Goal: Task Accomplishment & Management: Manage account settings

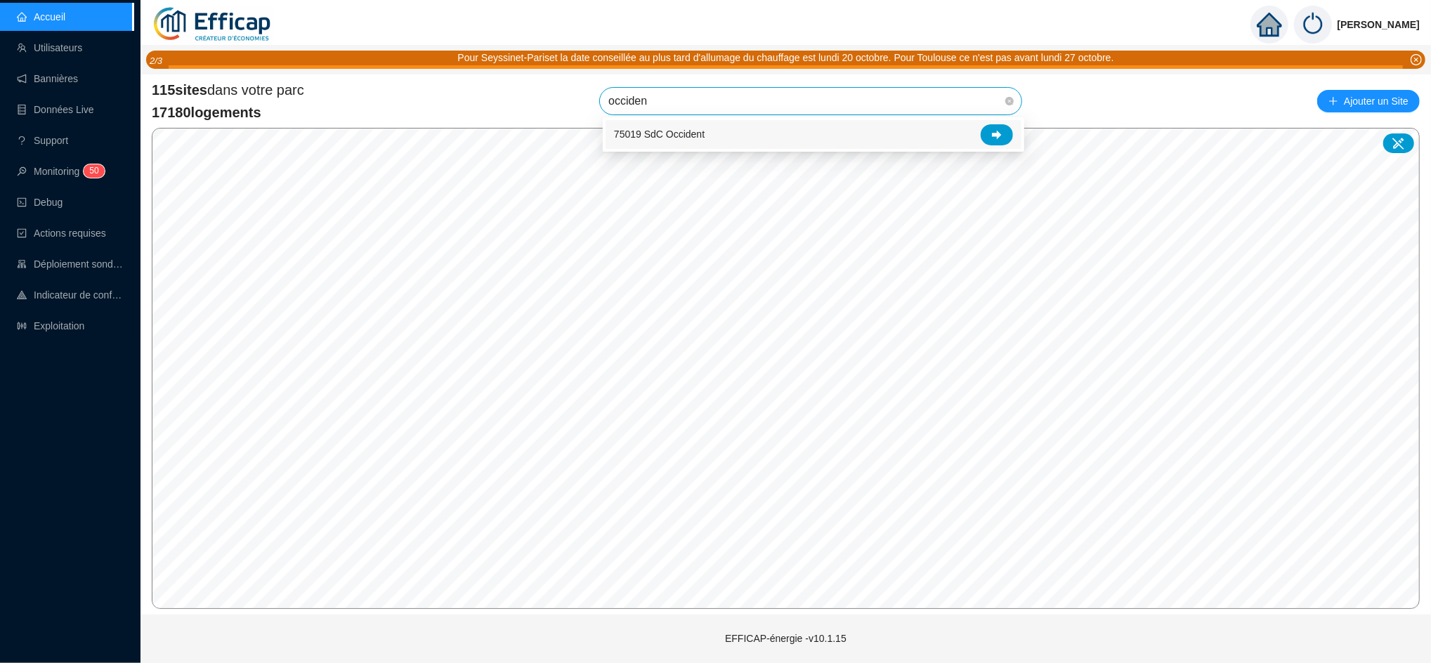
type input "occident"
click at [1001, 130] on icon at bounding box center [997, 135] width 10 height 10
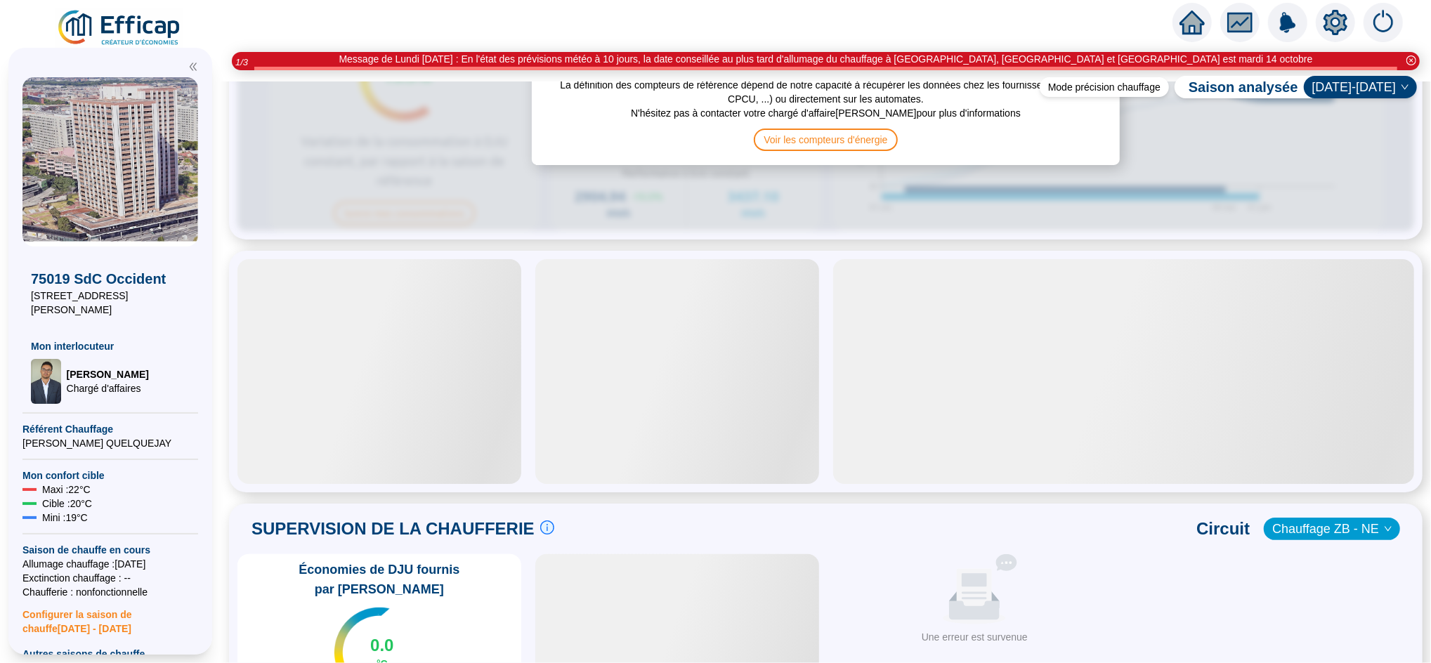
scroll to position [879, 0]
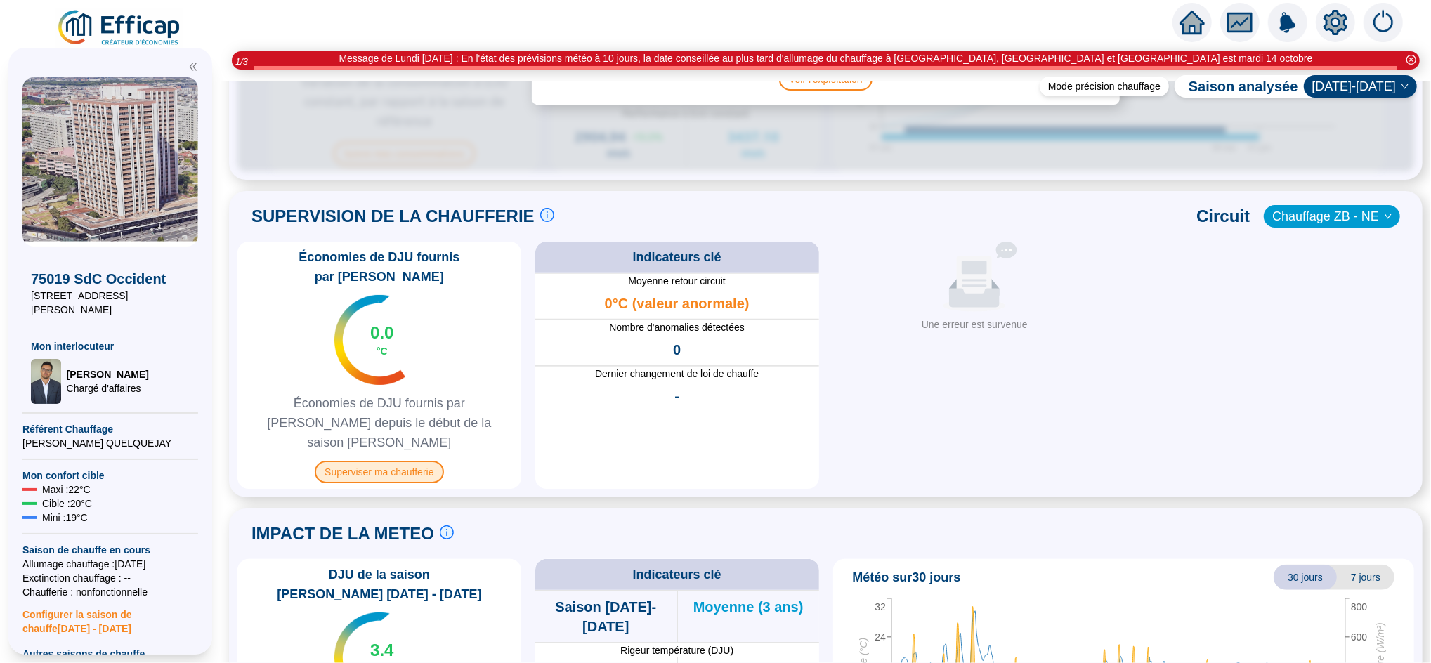
click at [414, 461] on span "Superviser ma chaufferie" at bounding box center [379, 472] width 129 height 22
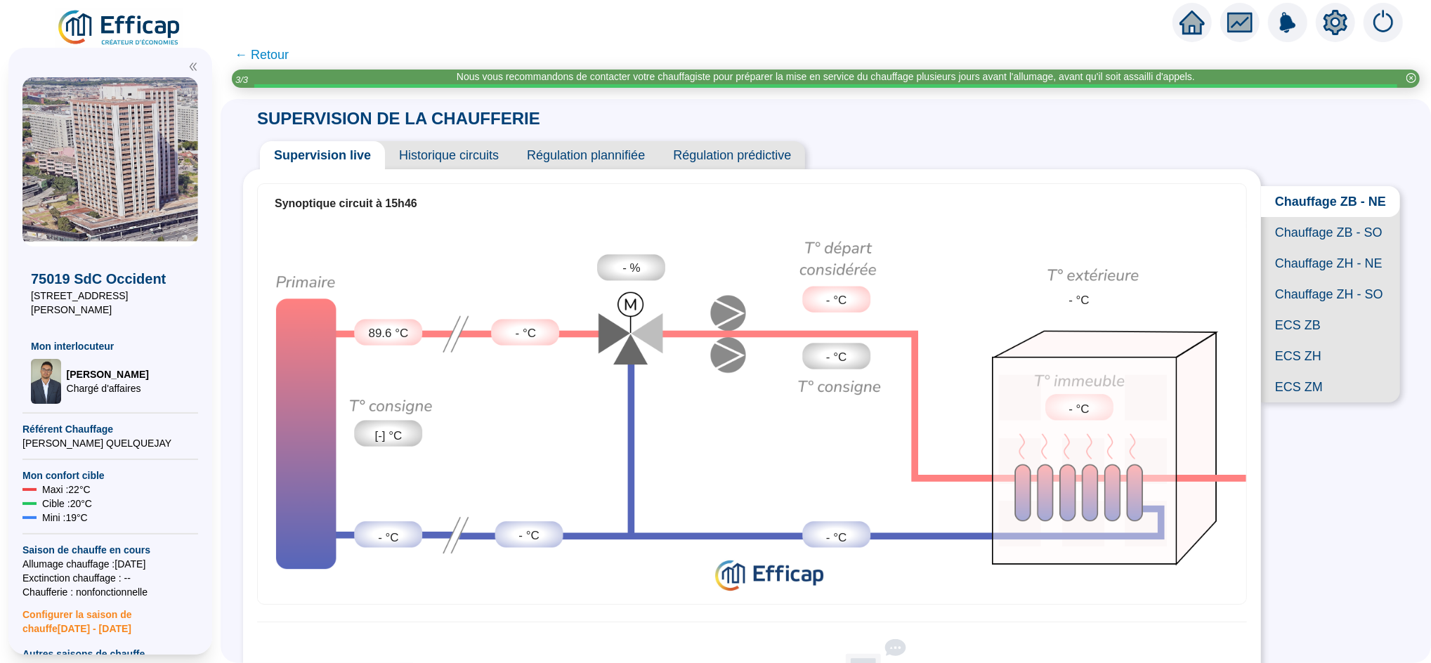
click at [277, 51] on span "← Retour" at bounding box center [262, 55] width 54 height 20
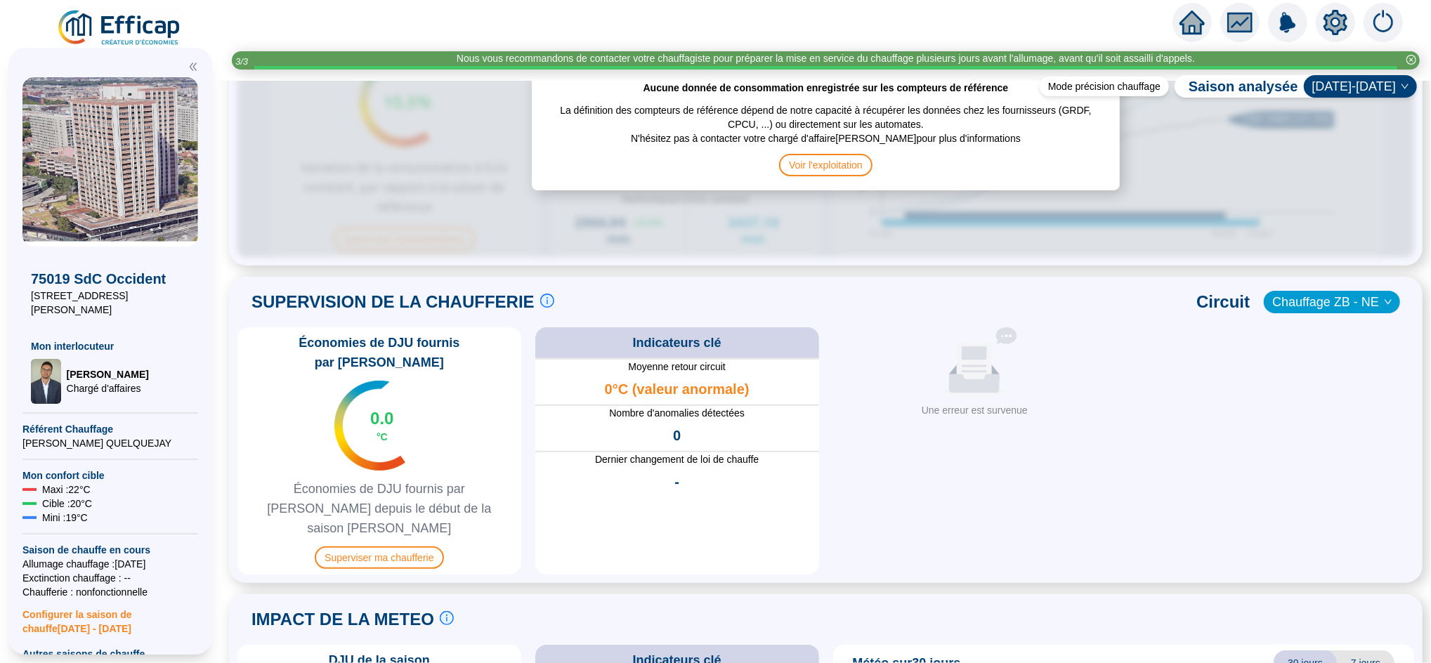
scroll to position [794, 0]
click at [392, 546] on span "Superviser ma chaufferie" at bounding box center [379, 557] width 129 height 22
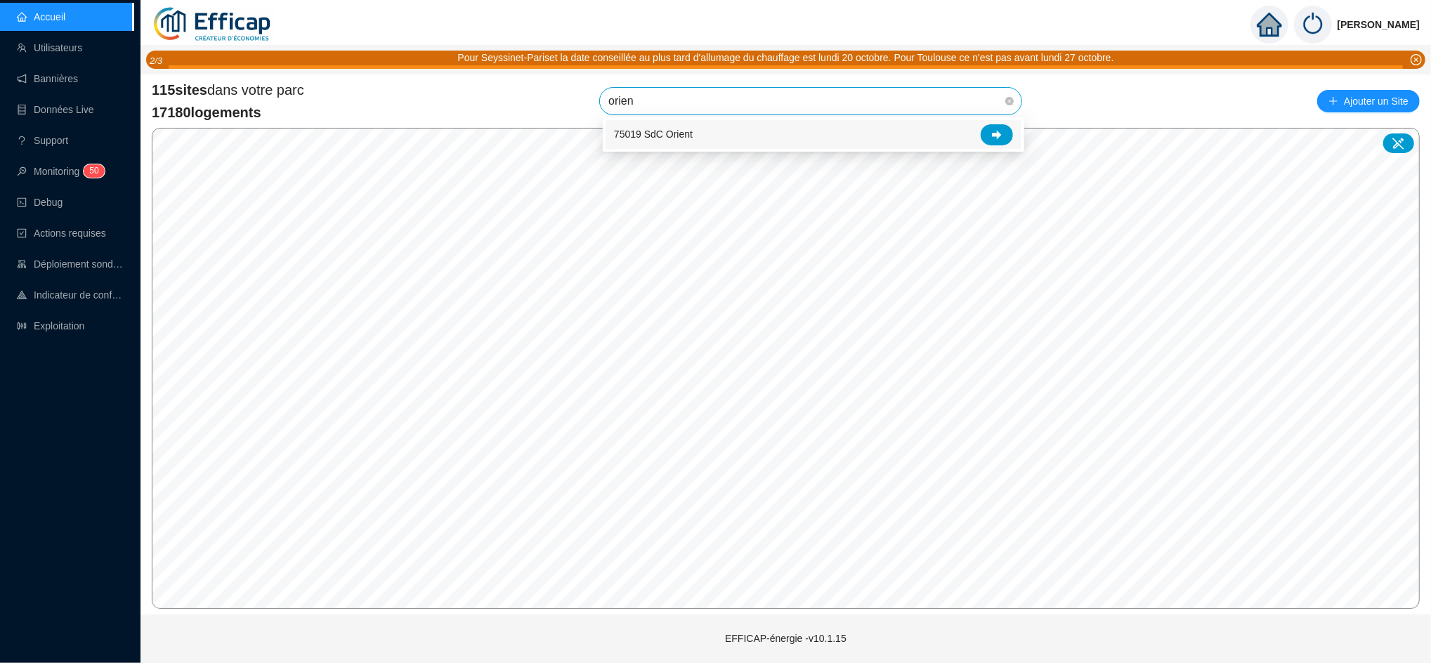
type input "orient"
click at [996, 130] on icon at bounding box center [997, 135] width 10 height 10
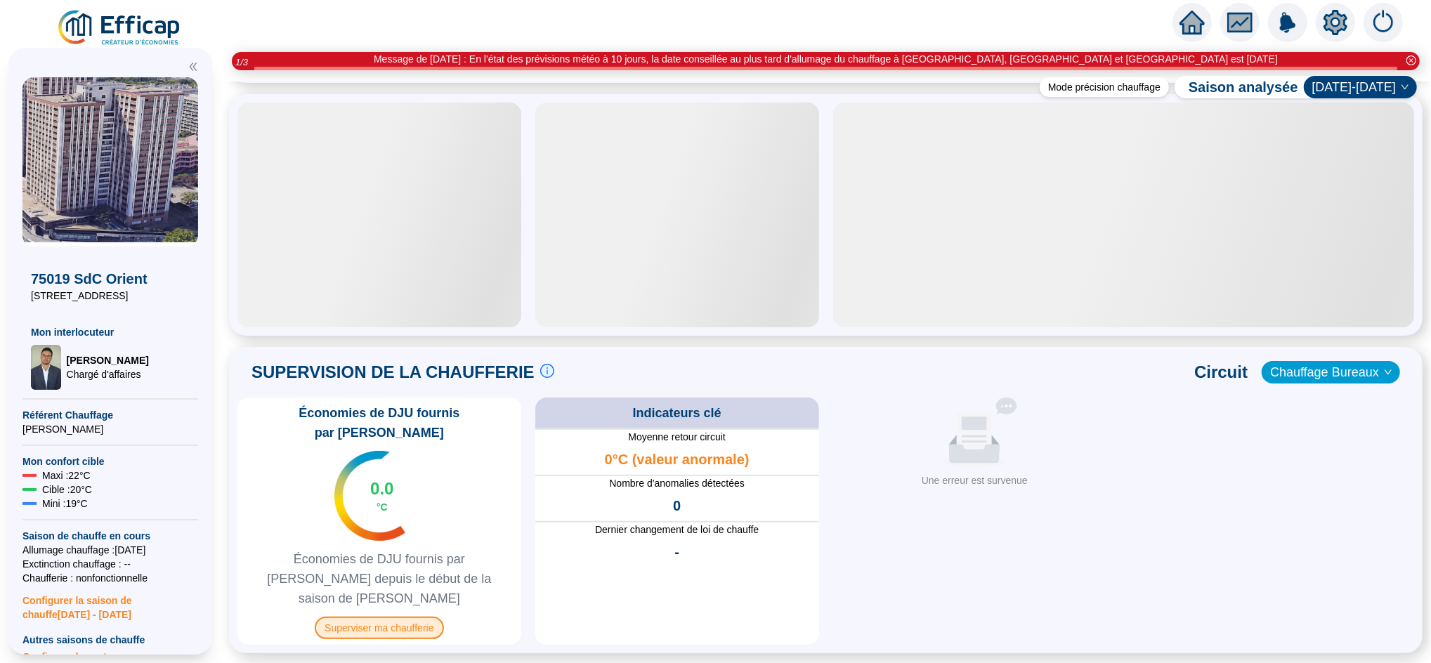
scroll to position [603, 0]
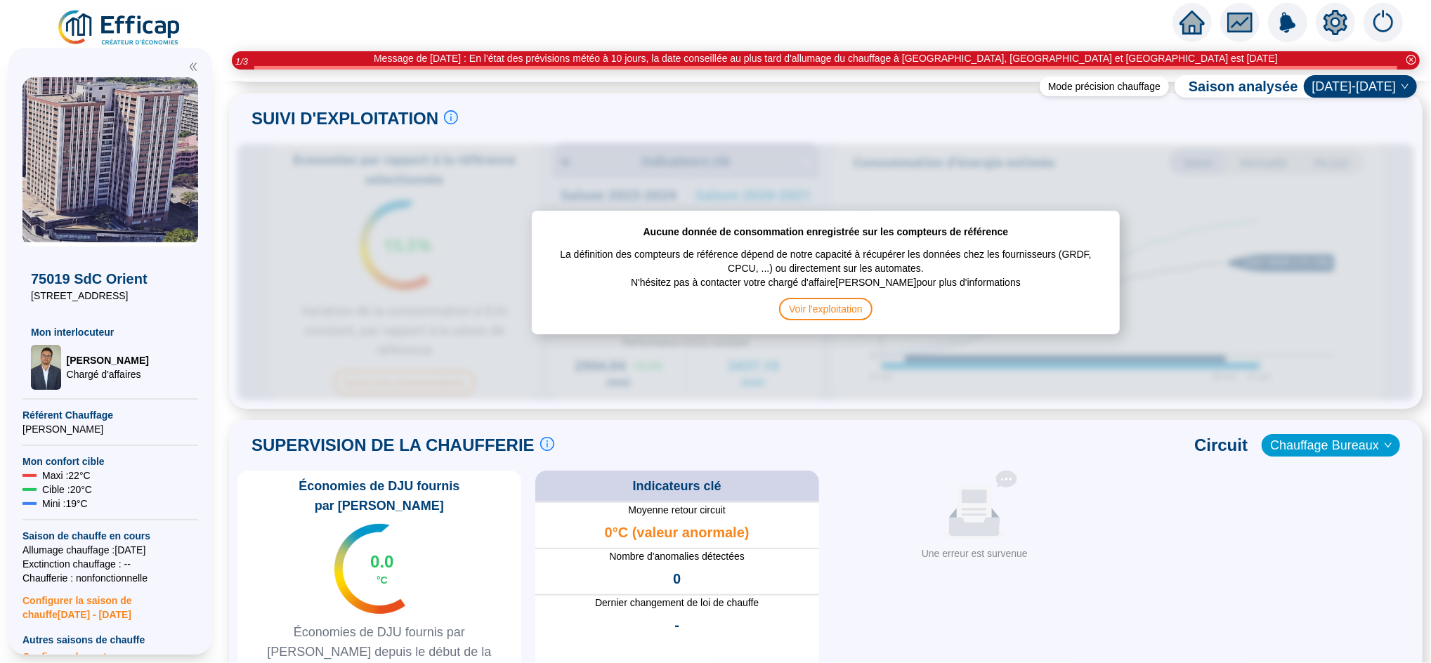
click at [409, 596] on div "Économies de DJU fournis par Efficap 0.0 °C Économies de DJU fournis par Effica…" at bounding box center [379, 594] width 284 height 247
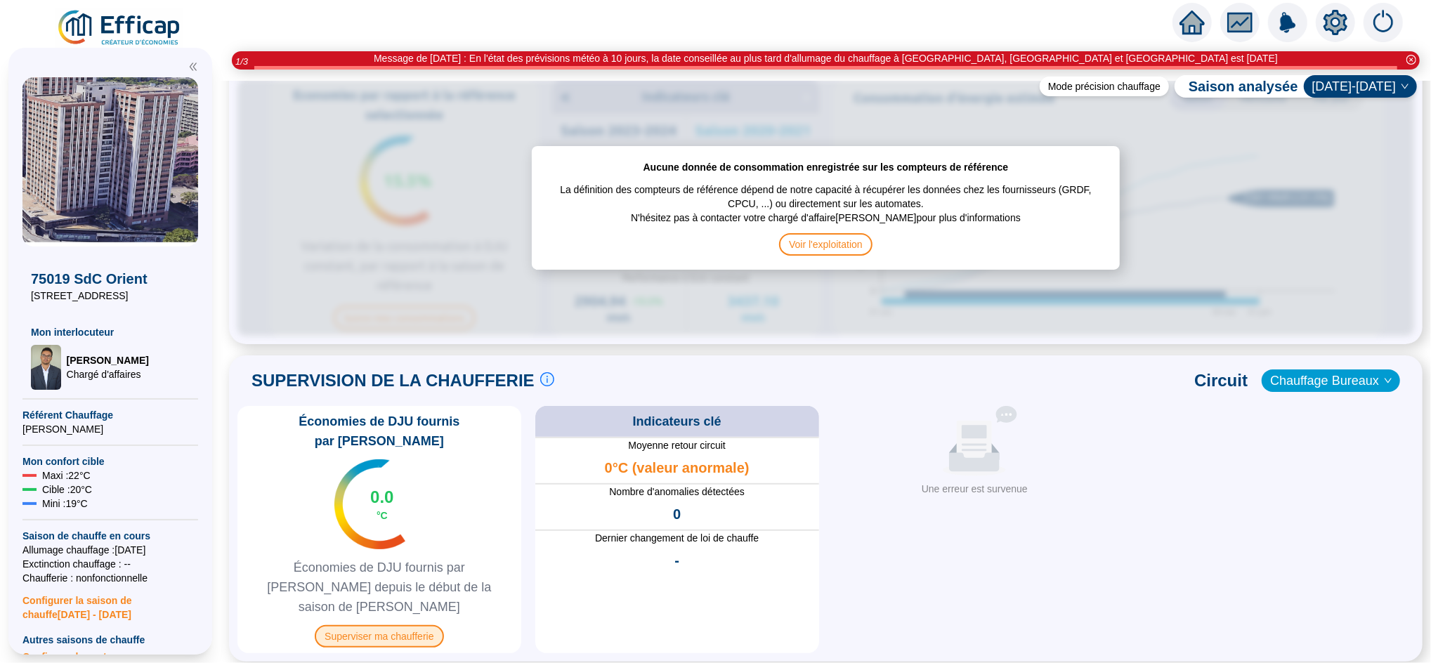
click at [402, 625] on span "Superviser ma chaufferie" at bounding box center [379, 636] width 129 height 22
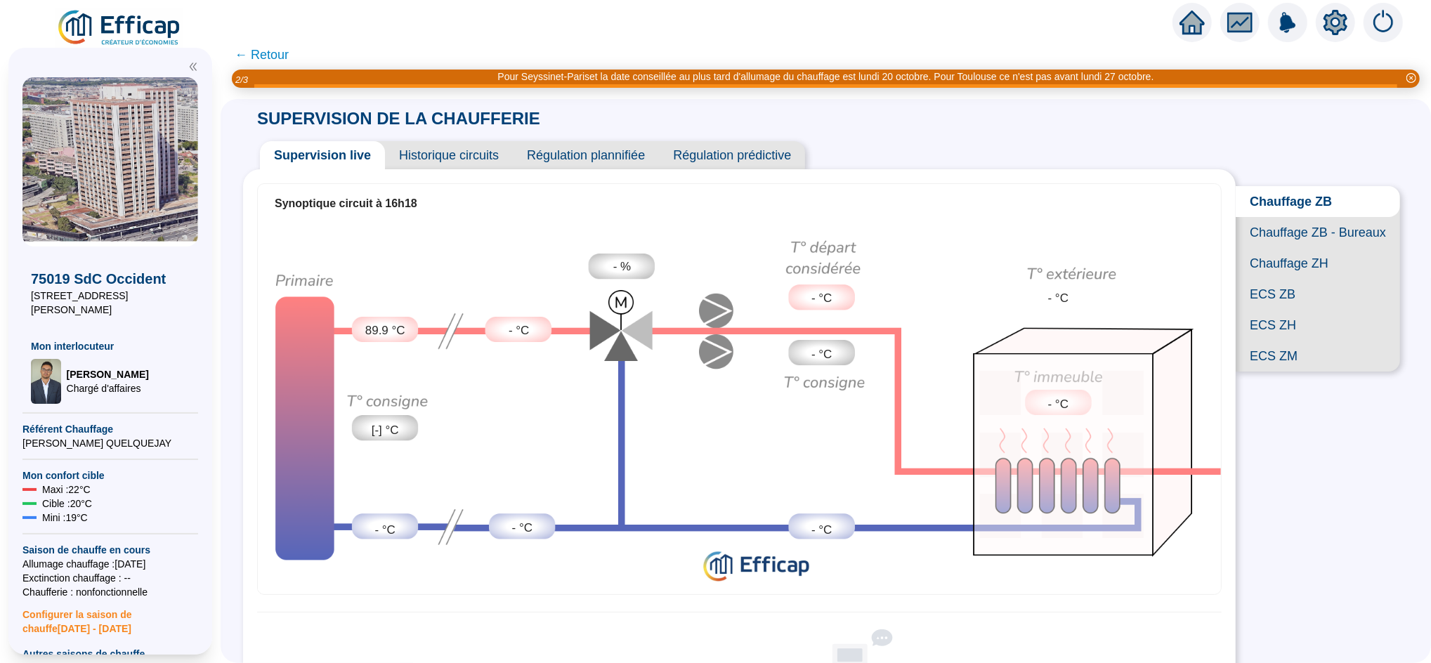
click at [283, 53] on span "← Retour" at bounding box center [262, 55] width 54 height 20
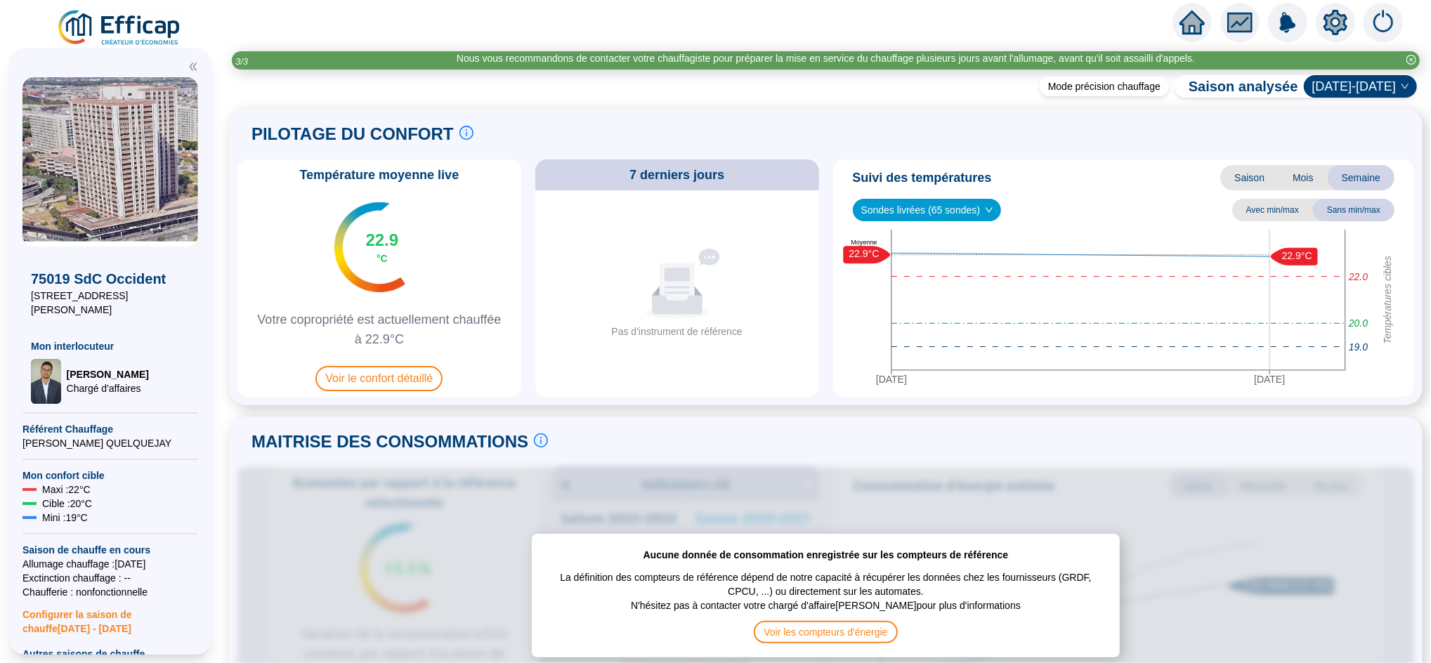
click at [1196, 27] on icon "home" at bounding box center [1191, 23] width 25 height 20
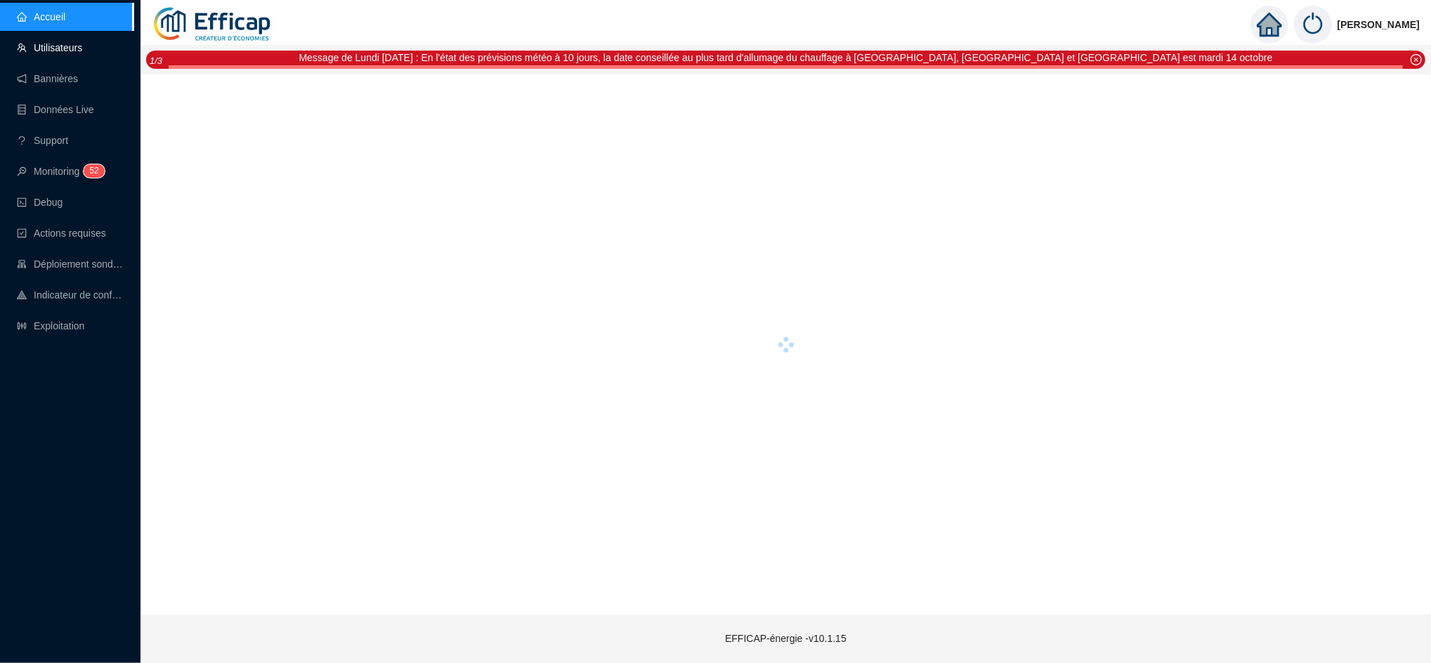
click at [65, 53] on link "Utilisateurs" at bounding box center [49, 47] width 65 height 11
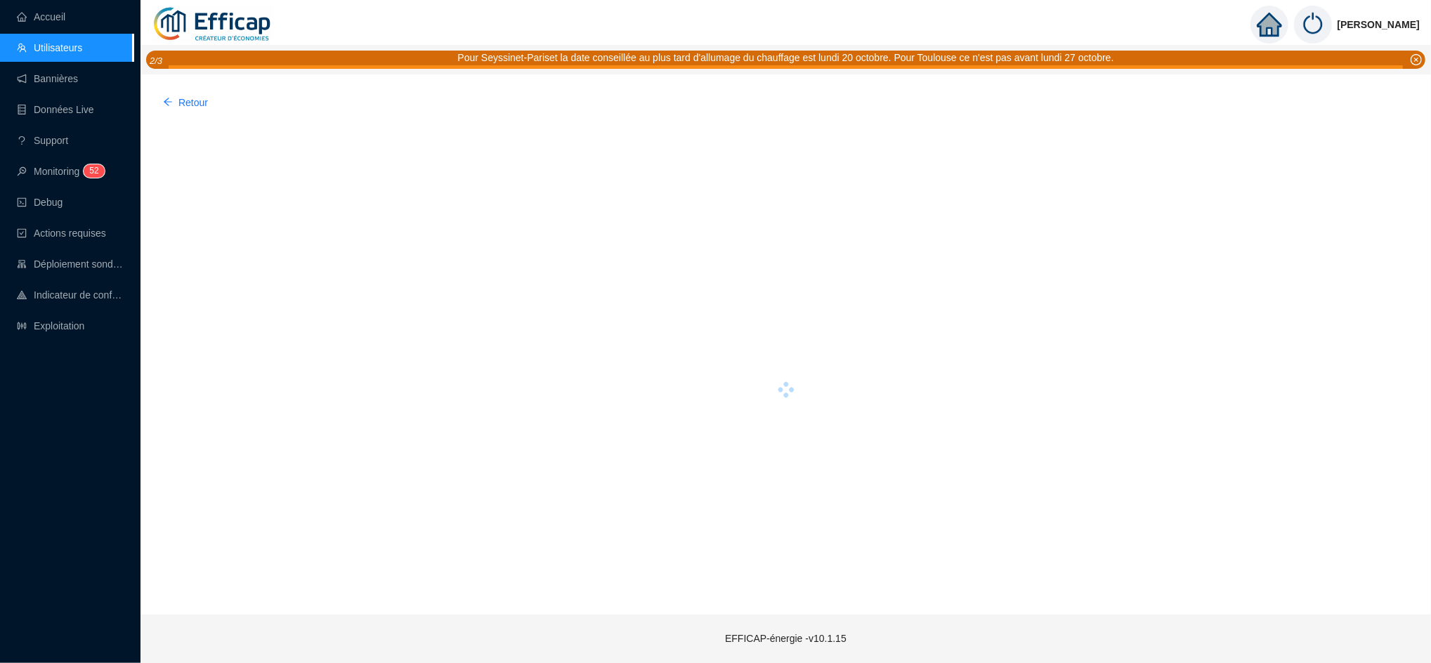
click at [48, 53] on link "Utilisateurs" at bounding box center [49, 47] width 65 height 11
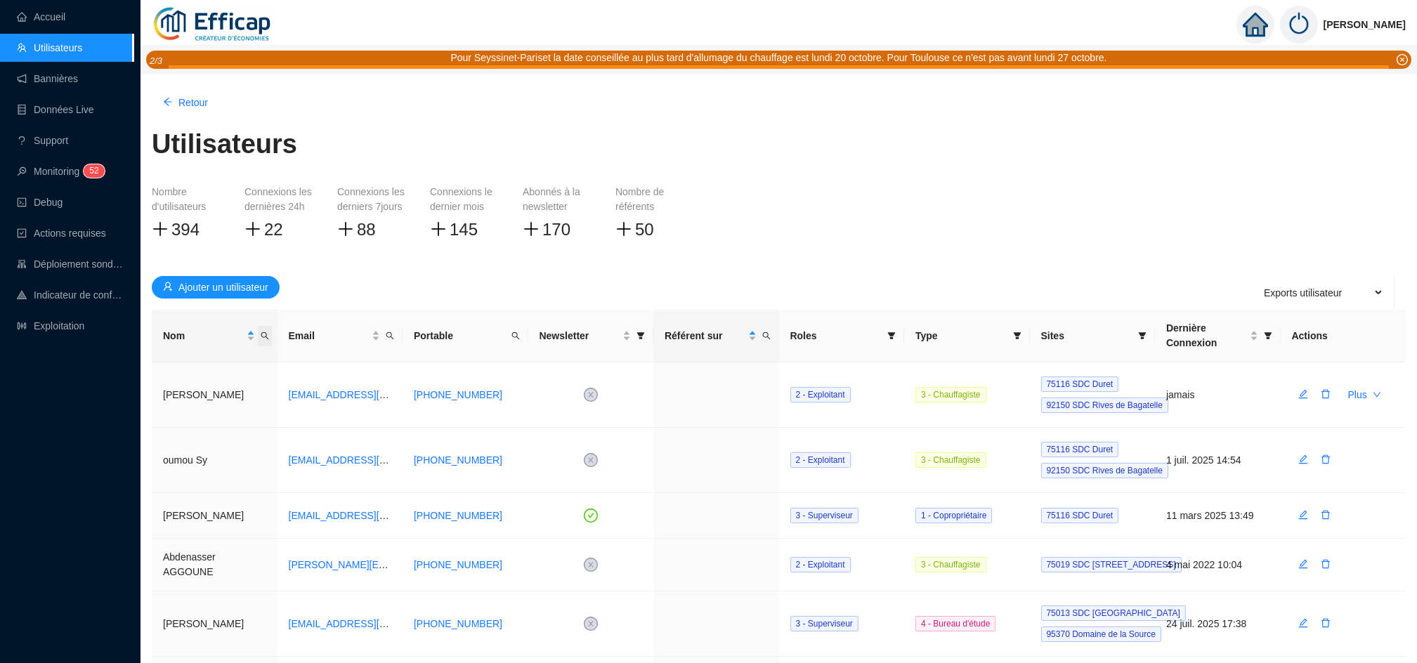
click at [263, 330] on span "Nom" at bounding box center [265, 336] width 14 height 20
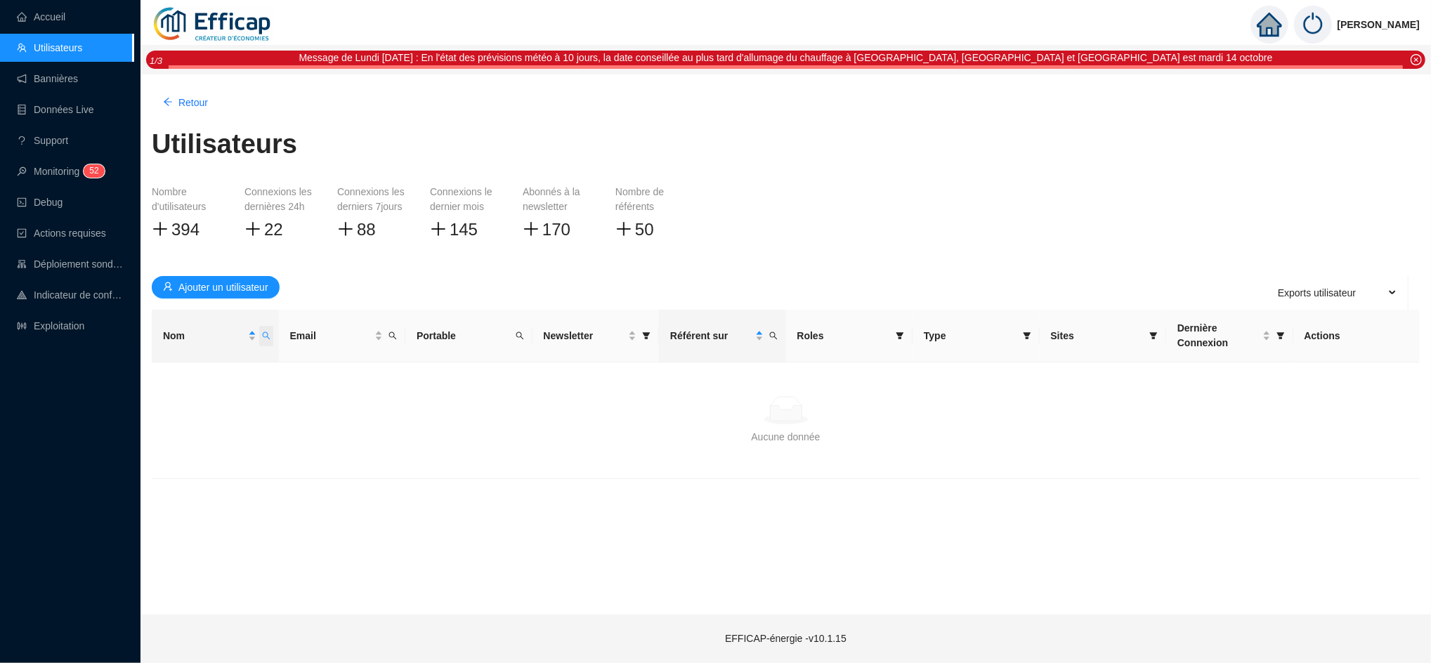
click at [264, 330] on span "Nom" at bounding box center [266, 336] width 14 height 20
type input "m"
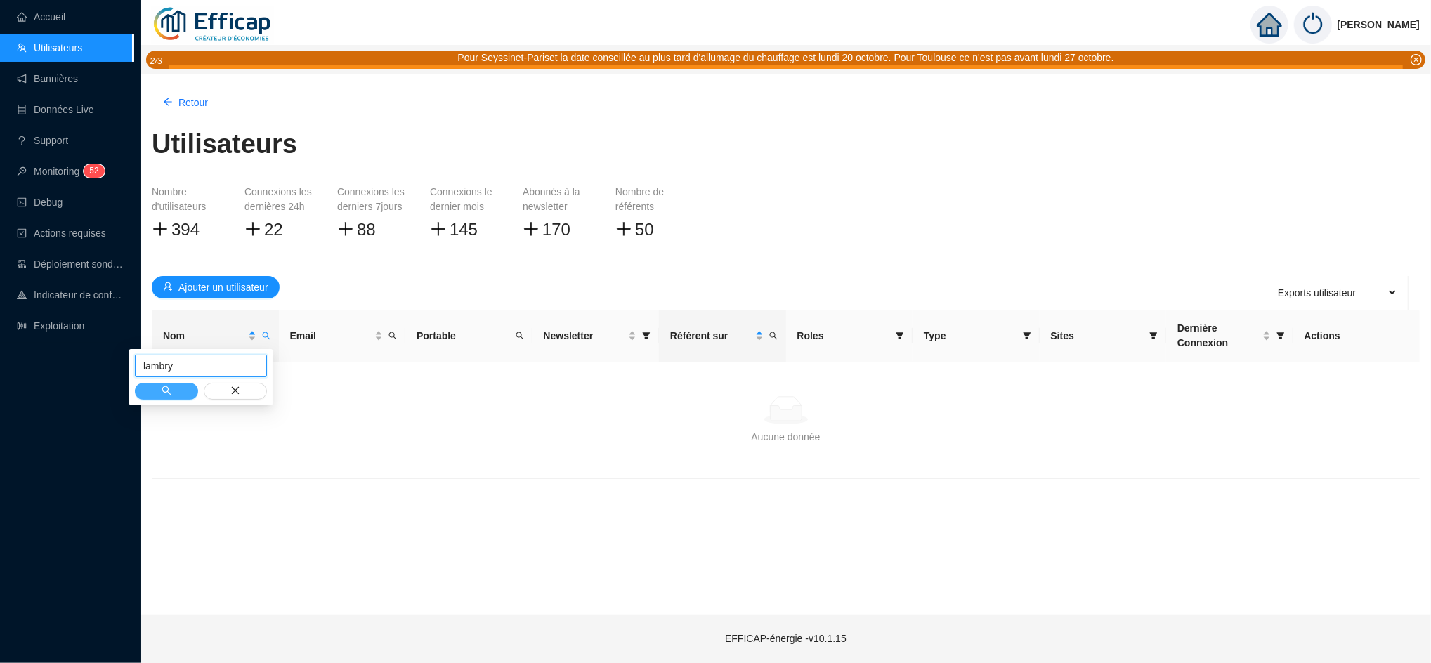
type input "lambry"
click at [175, 395] on button "button" at bounding box center [166, 391] width 63 height 17
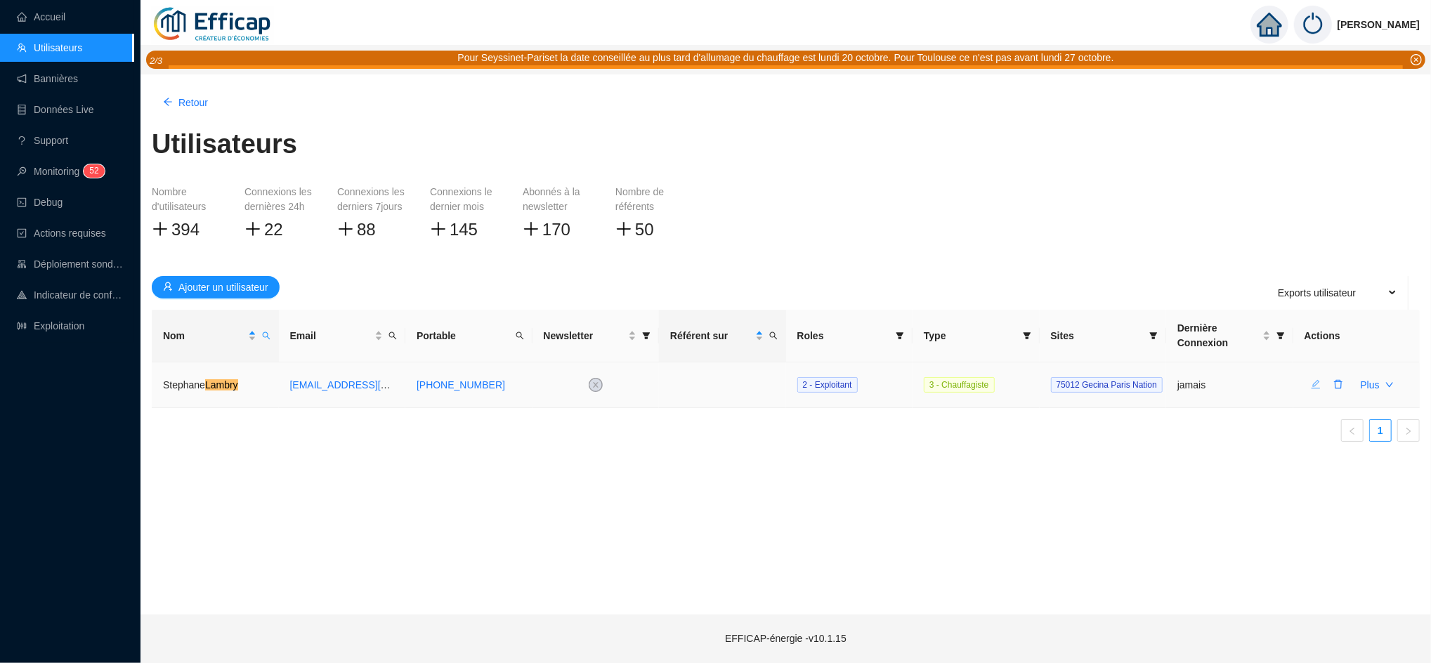
click at [1313, 385] on icon "edit" at bounding box center [1315, 384] width 9 height 9
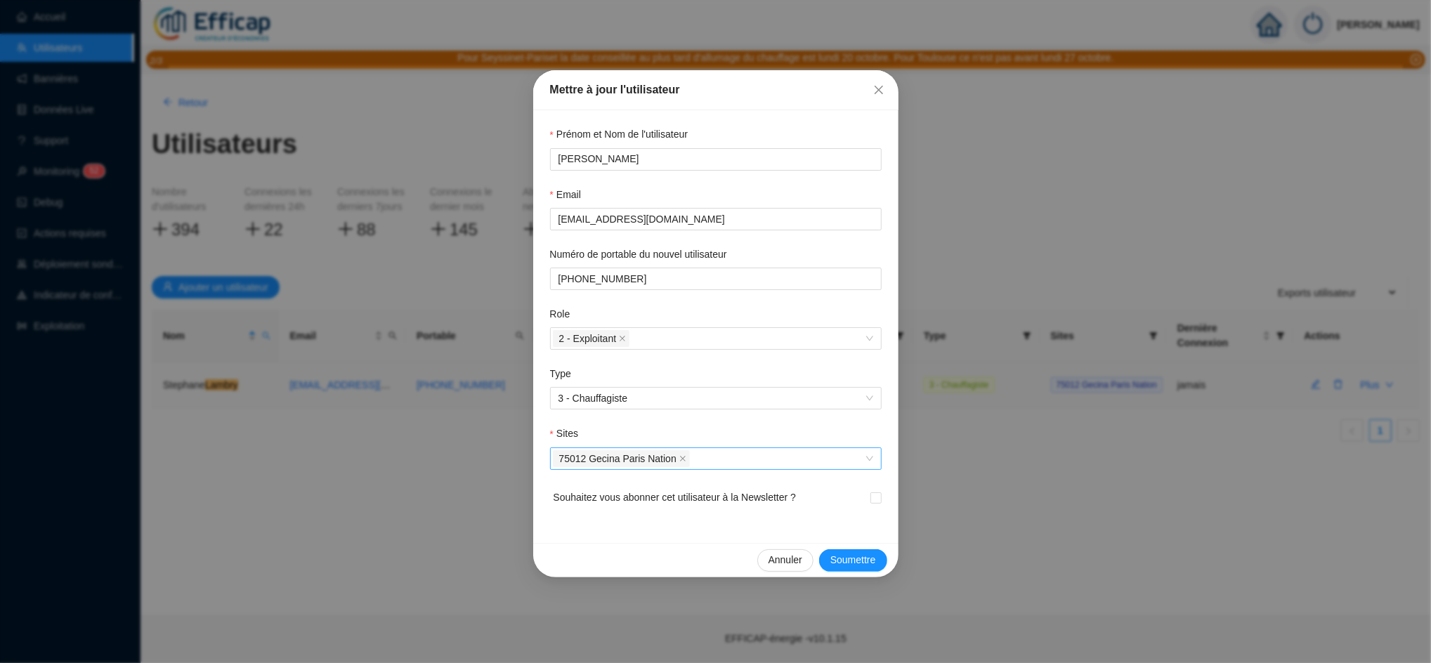
click at [709, 454] on div "75012 Gecina Paris Nation" at bounding box center [708, 459] width 311 height 20
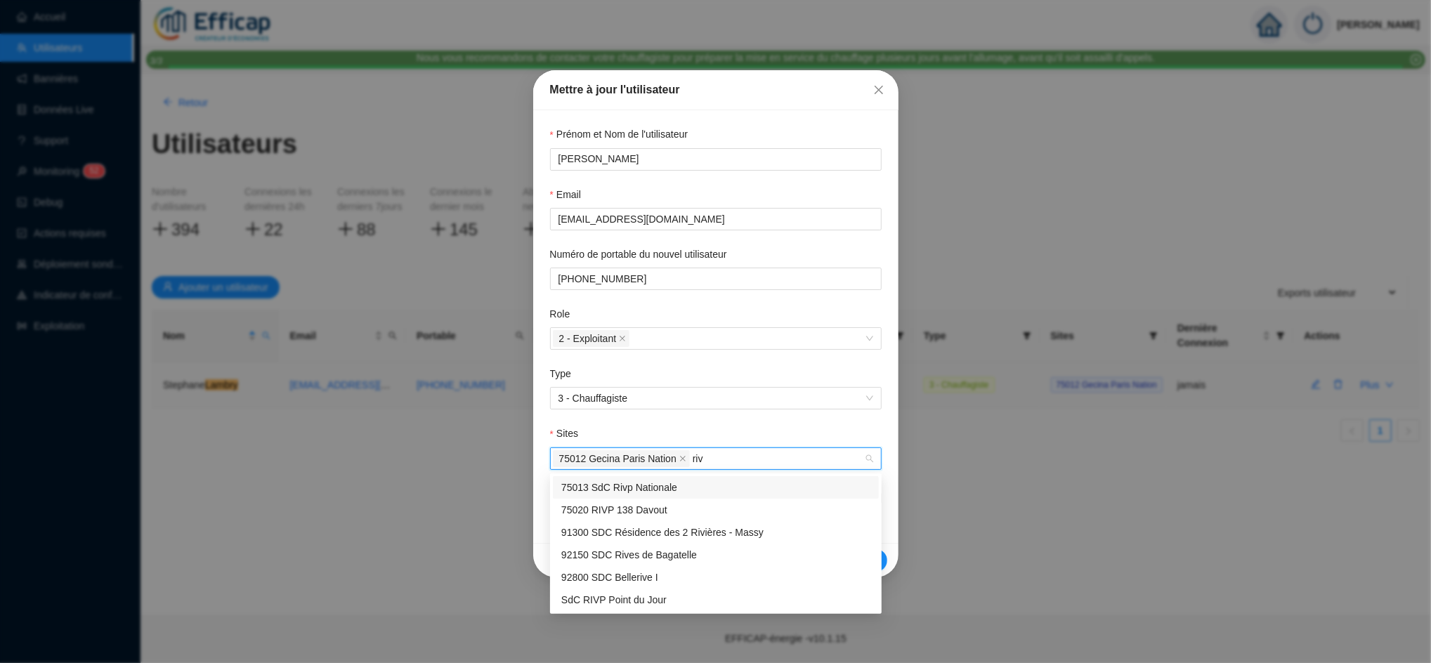
type input "rivp"
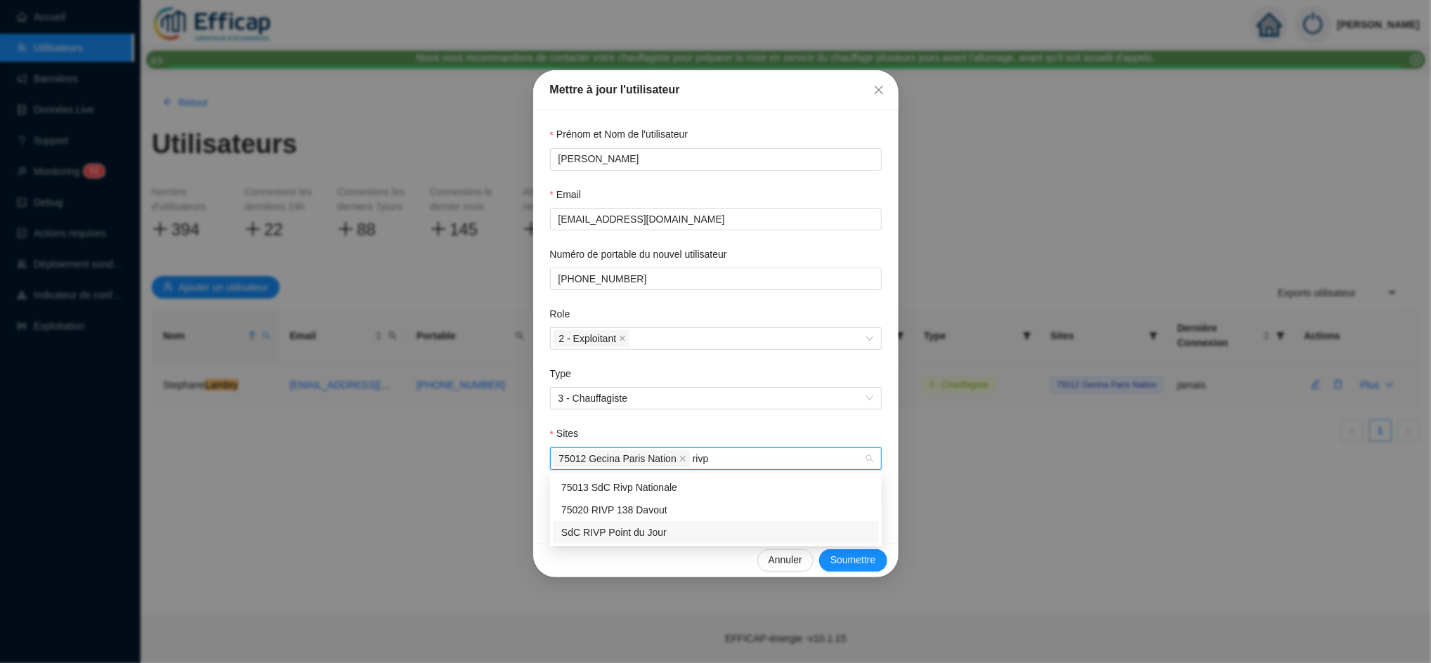
click at [673, 532] on div "SdC RIVP Point du Jour" at bounding box center [715, 532] width 309 height 15
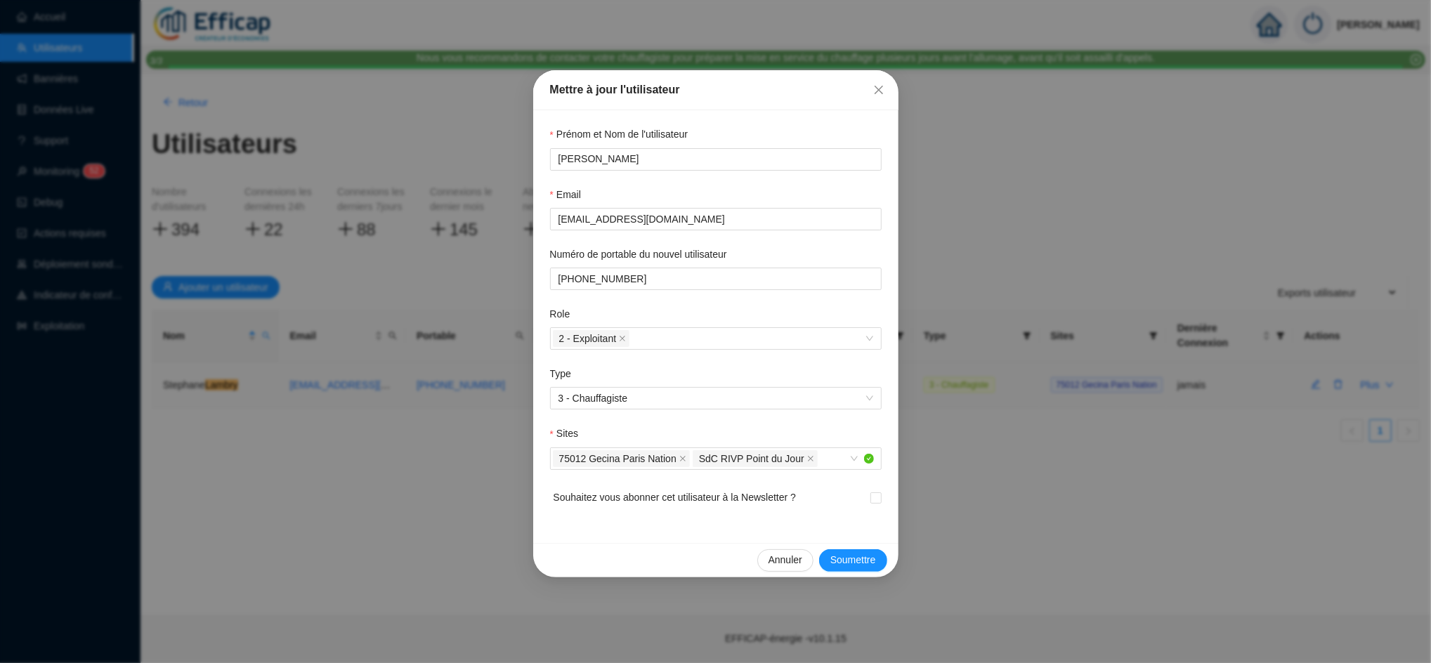
click at [755, 428] on div "Sites" at bounding box center [715, 436] width 331 height 21
click at [847, 567] on span "Soumettre" at bounding box center [853, 560] width 46 height 15
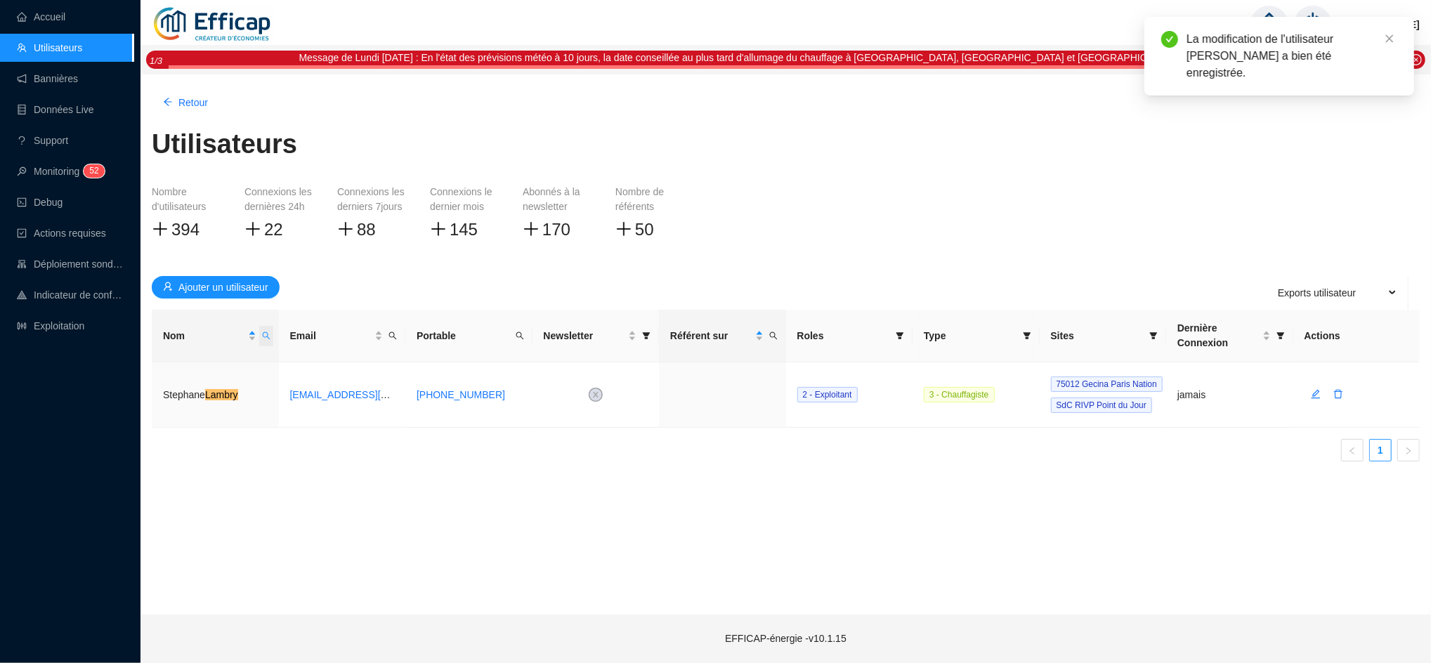
click at [270, 334] on icon "search" at bounding box center [266, 335] width 8 height 8
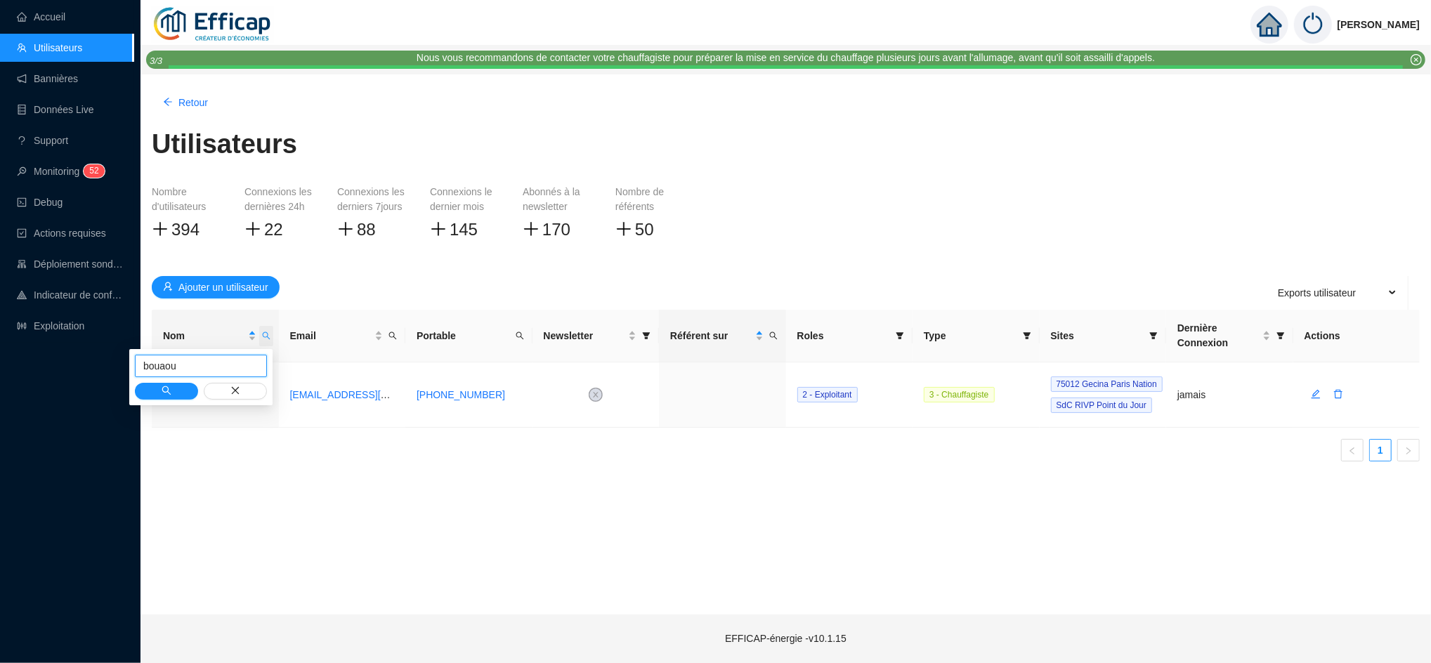
type input "bouaou"
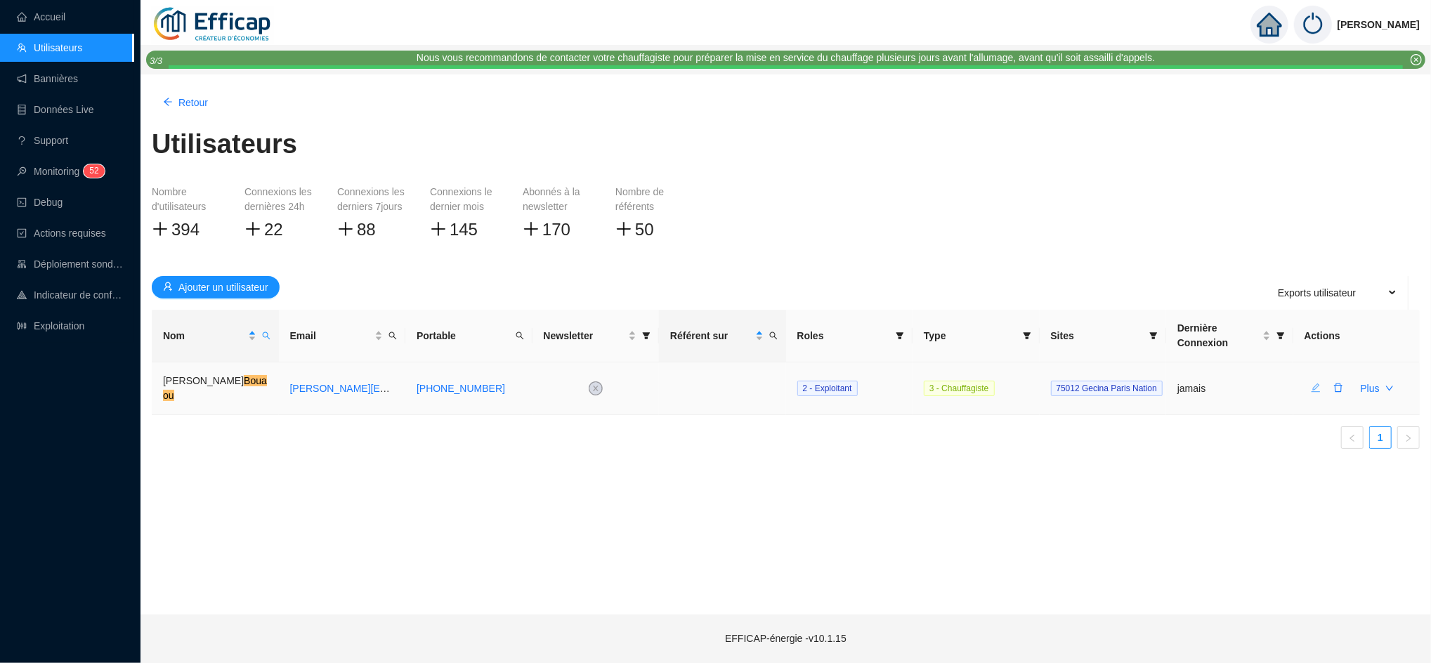
click at [1318, 388] on icon "edit" at bounding box center [1315, 387] width 9 height 9
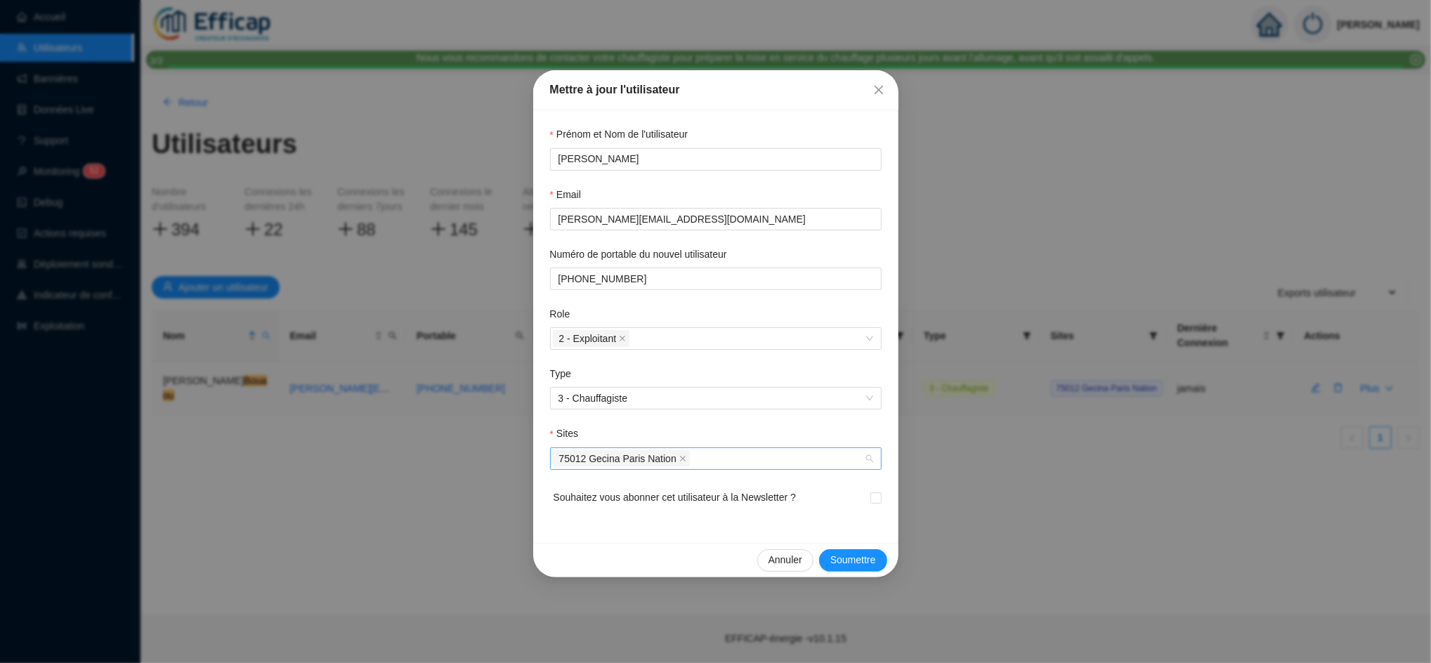
click at [701, 459] on div "75012 Gecina Paris Nation" at bounding box center [708, 459] width 311 height 20
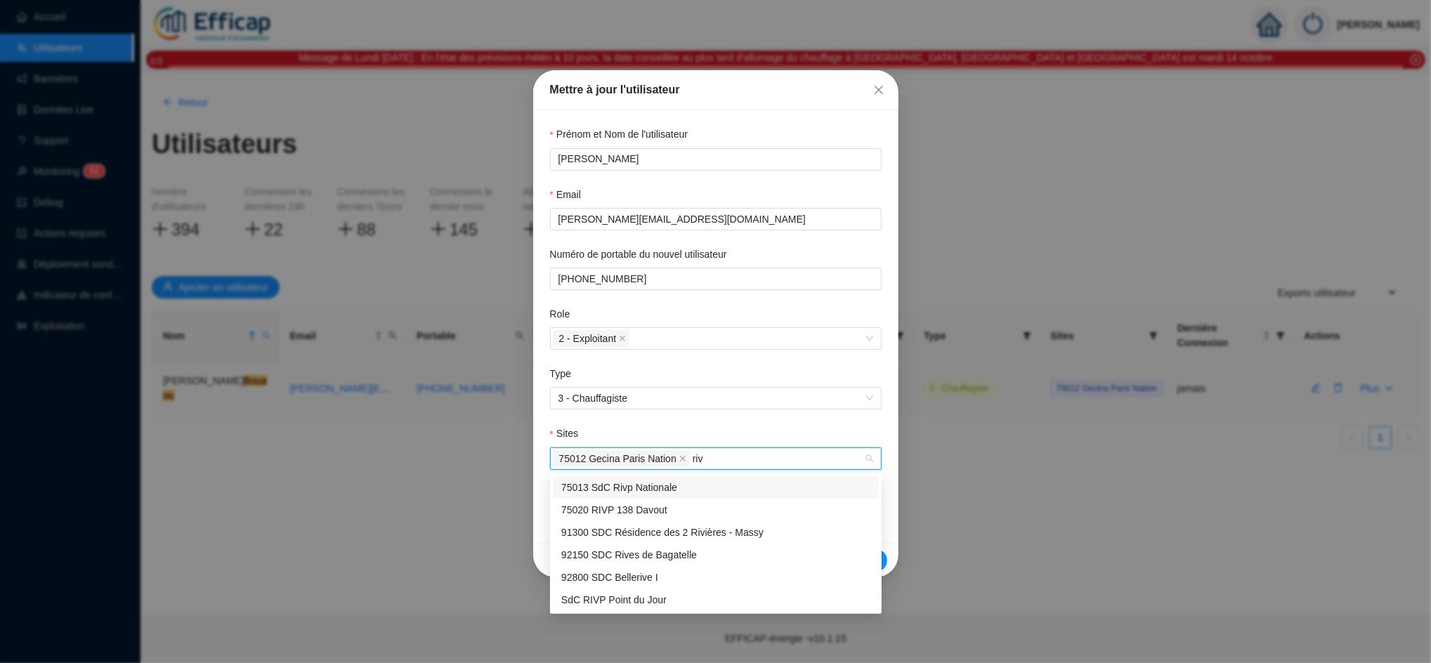
type input "rivp"
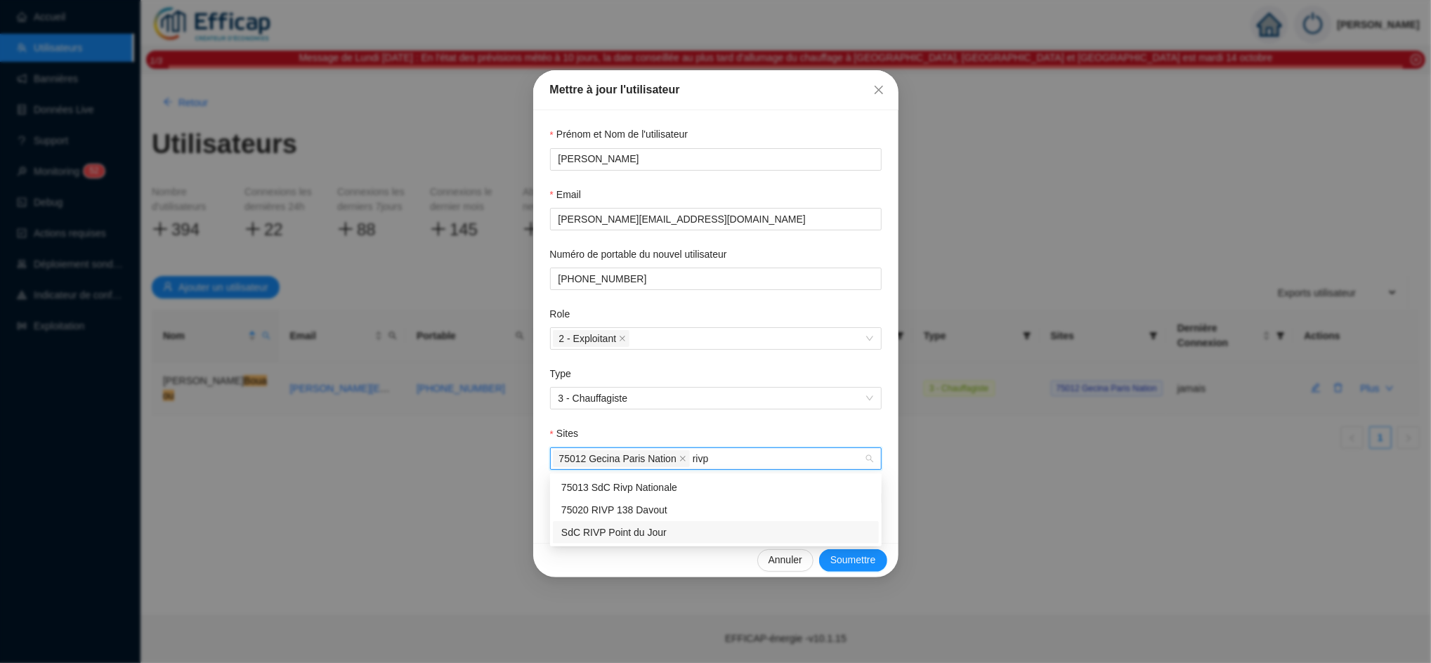
click at [628, 522] on div "SdC RIVP Point du Jour" at bounding box center [716, 532] width 326 height 22
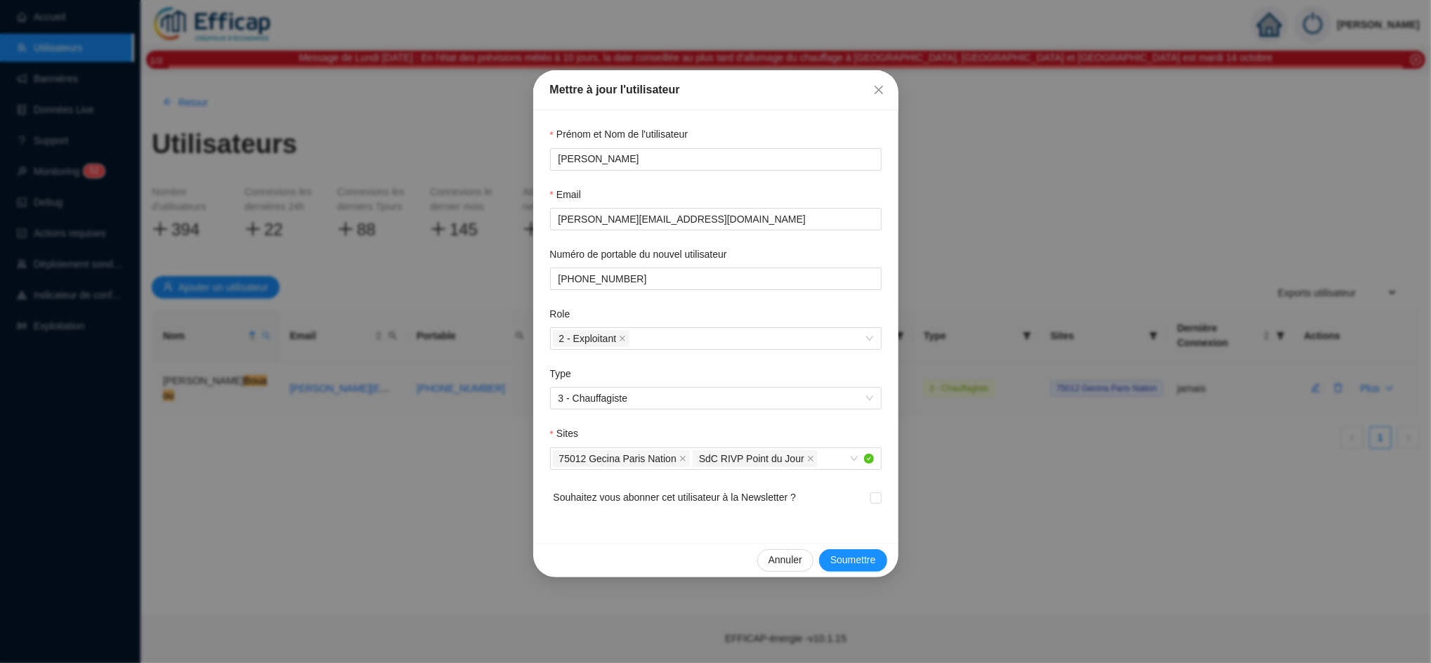
click at [769, 412] on form "Prénom et Nom de l'utilisateur Farris Bouaou Email farris.bouaou@ciec.fr Numéro…" at bounding box center [715, 326] width 331 height 399
click at [852, 563] on span "Soumettre" at bounding box center [853, 560] width 46 height 15
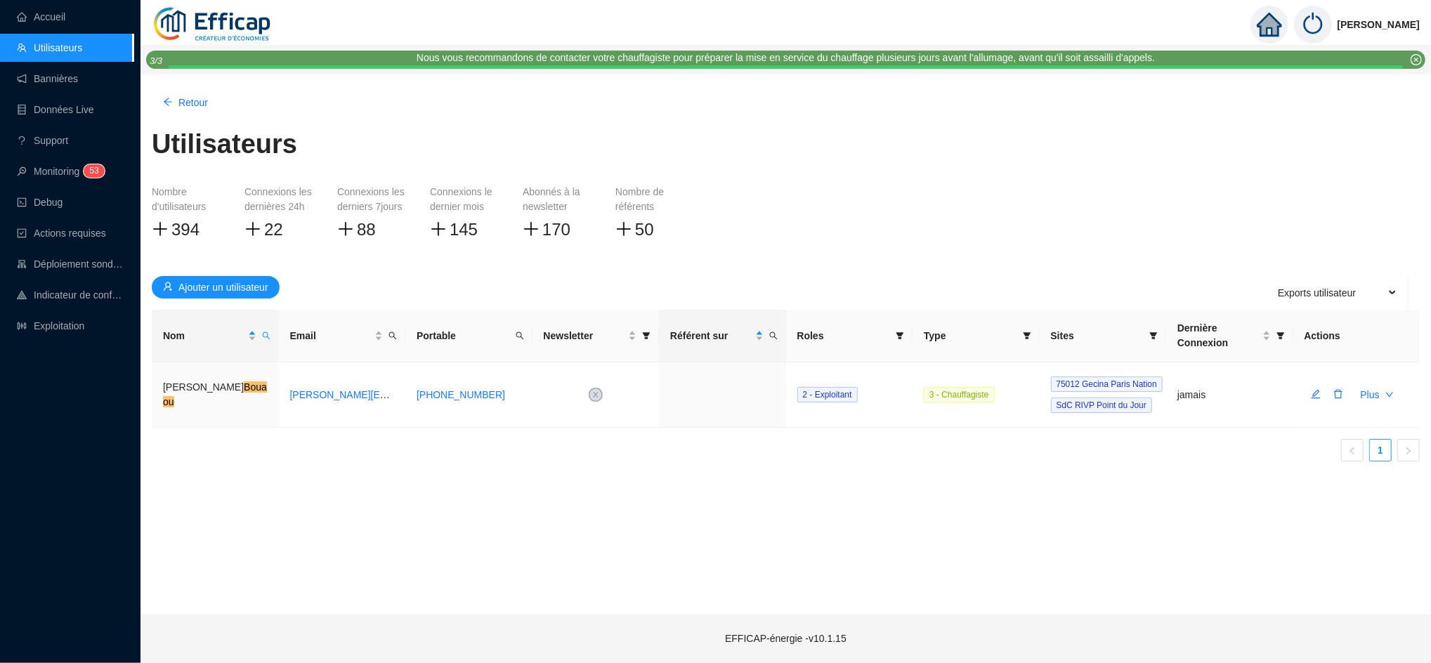
click at [1281, 23] on icon "home" at bounding box center [1268, 25] width 25 height 20
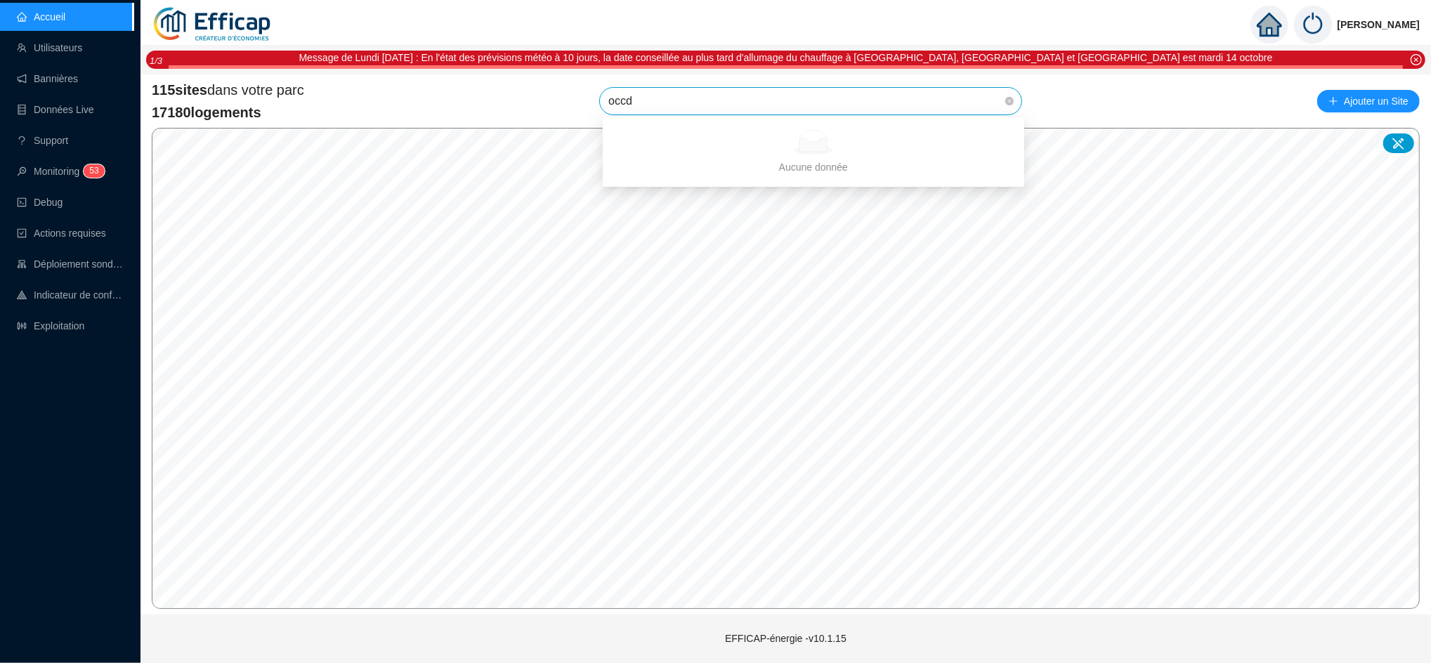
type input "occ"
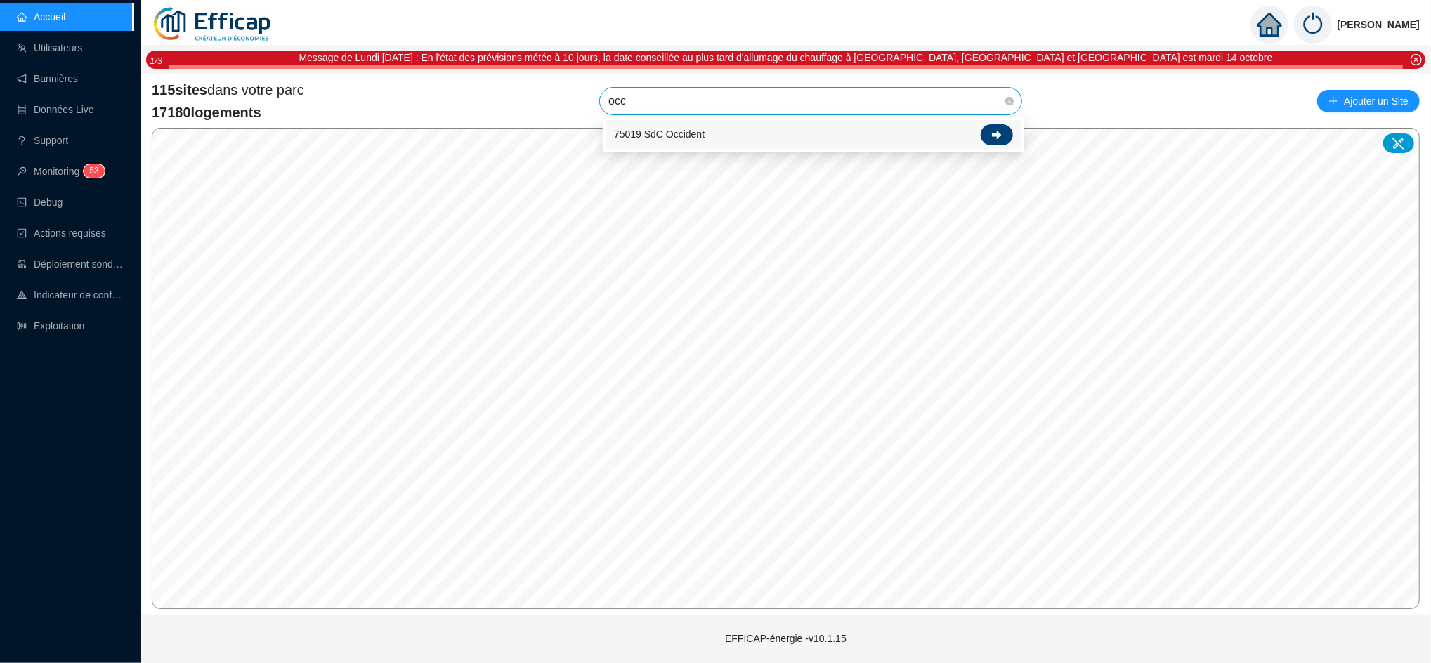
click at [997, 136] on icon at bounding box center [997, 134] width 10 height 9
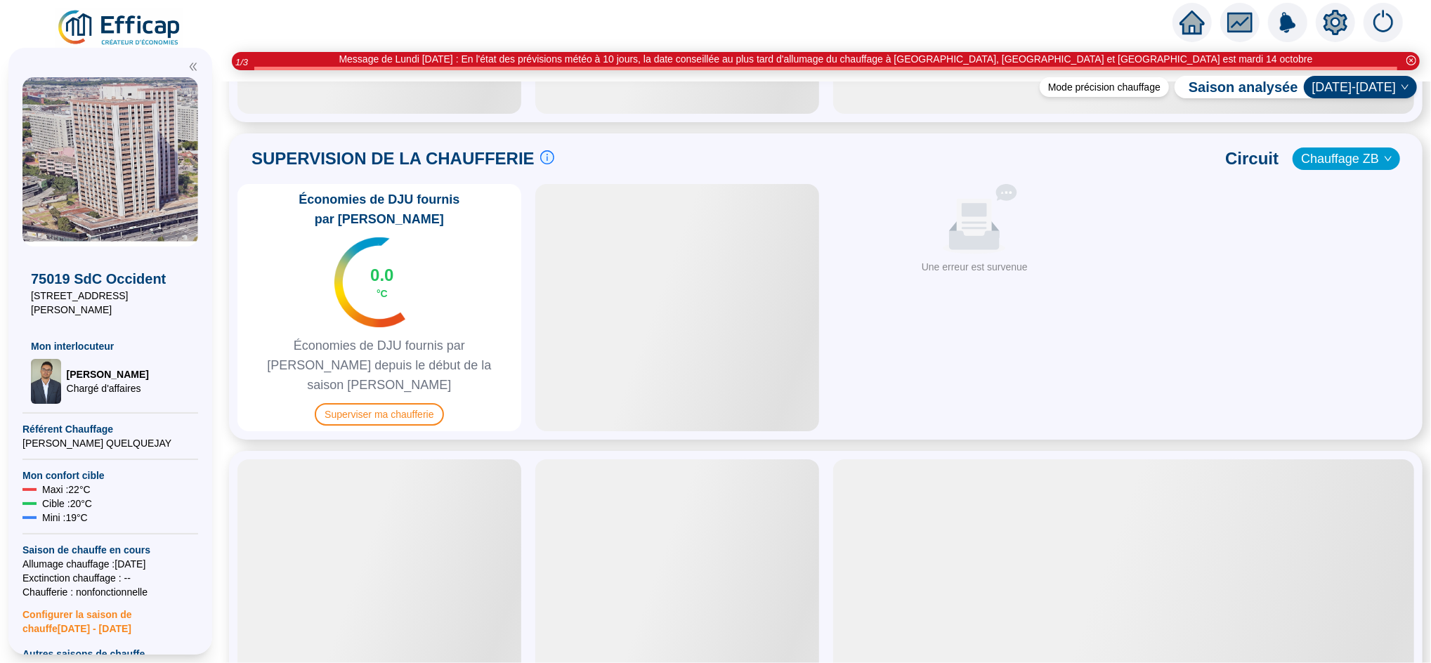
scroll to position [872, 0]
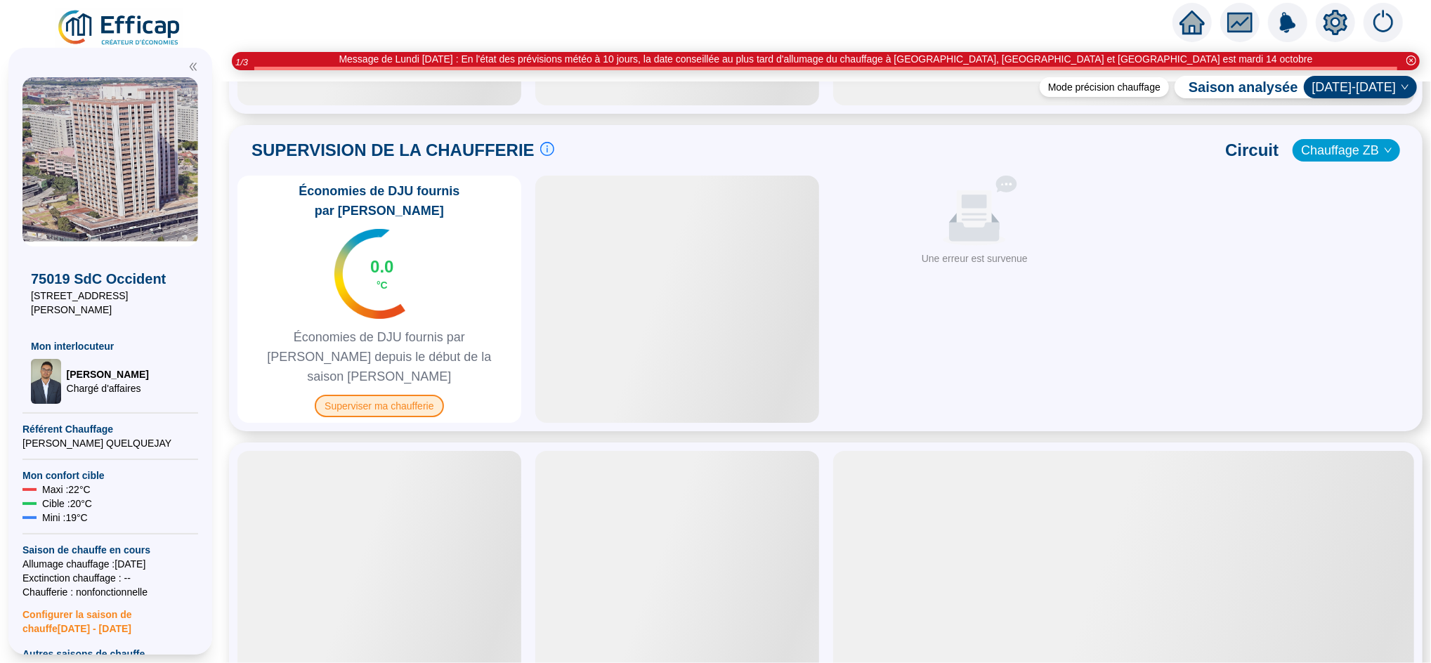
click at [387, 395] on span "Superviser ma chaufferie" at bounding box center [379, 406] width 129 height 22
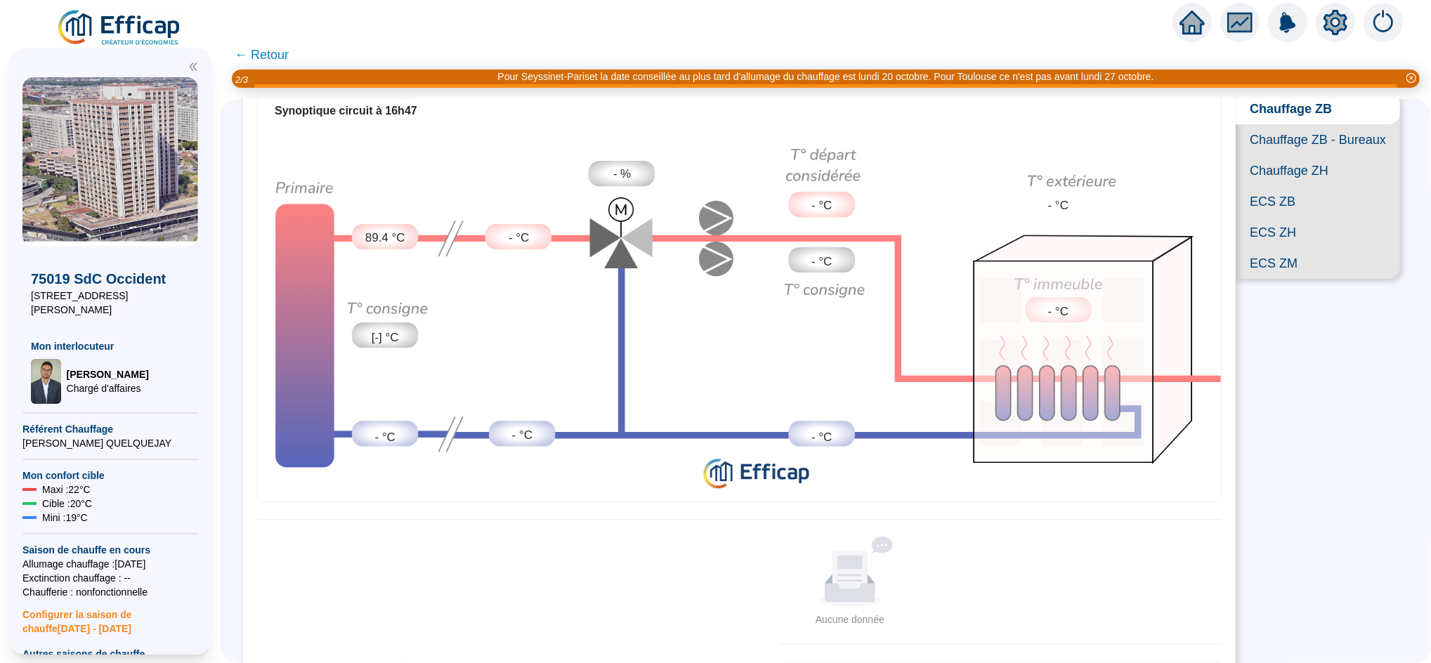
scroll to position [86, 0]
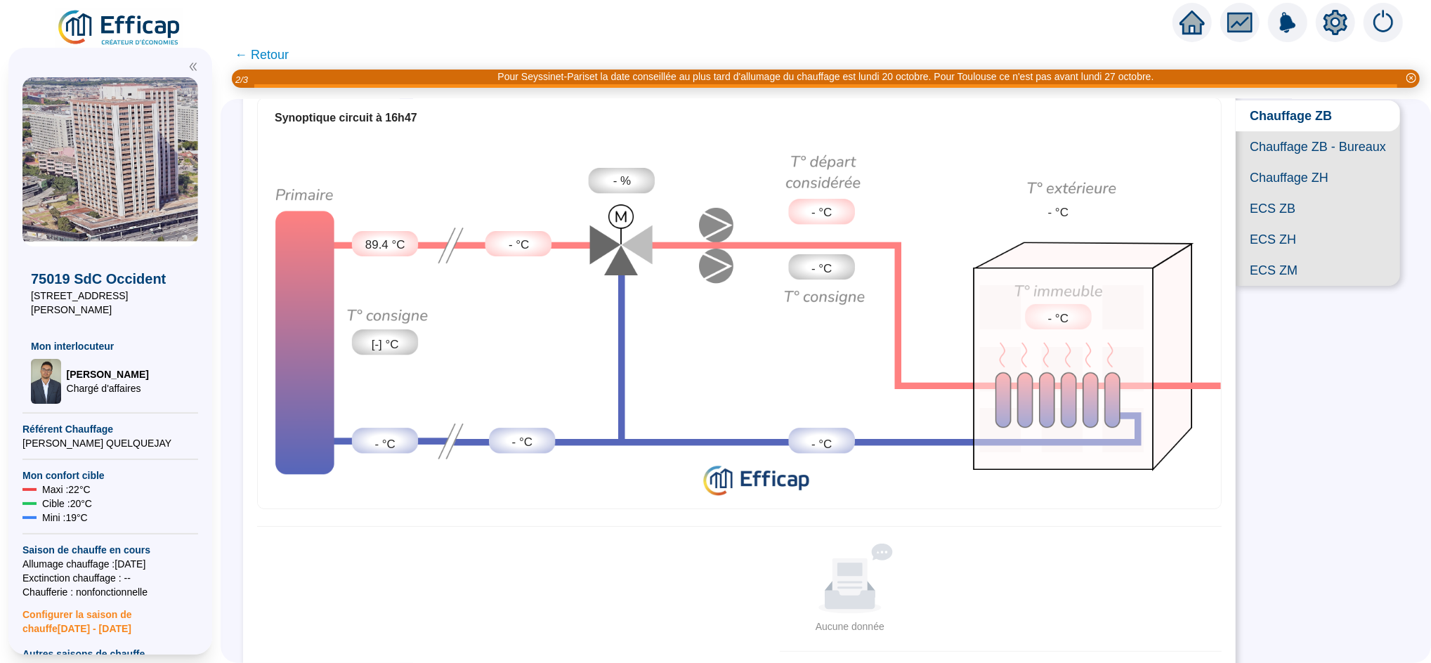
click at [1306, 156] on span "Chauffage ZB - Bureaux" at bounding box center [1317, 146] width 164 height 31
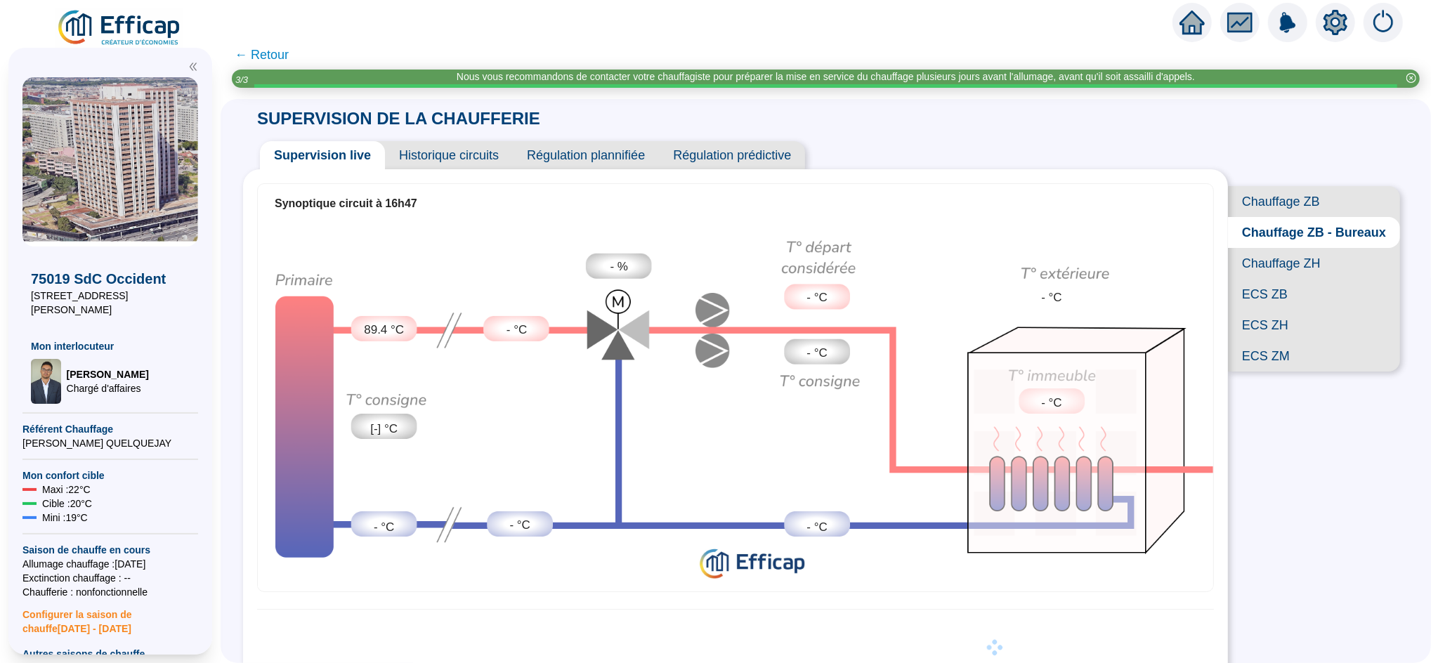
click at [1271, 279] on span "Chauffage ZH" at bounding box center [1314, 263] width 172 height 31
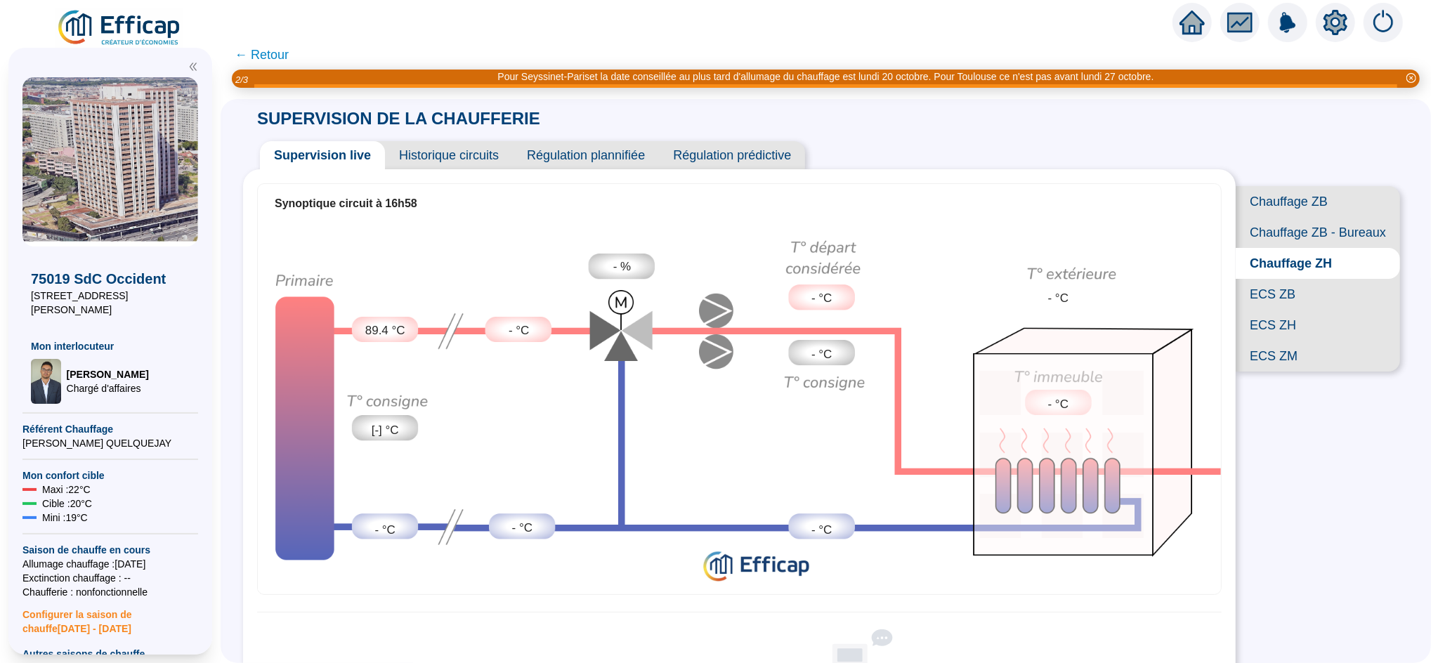
click at [1187, 22] on icon "home" at bounding box center [1191, 23] width 25 height 20
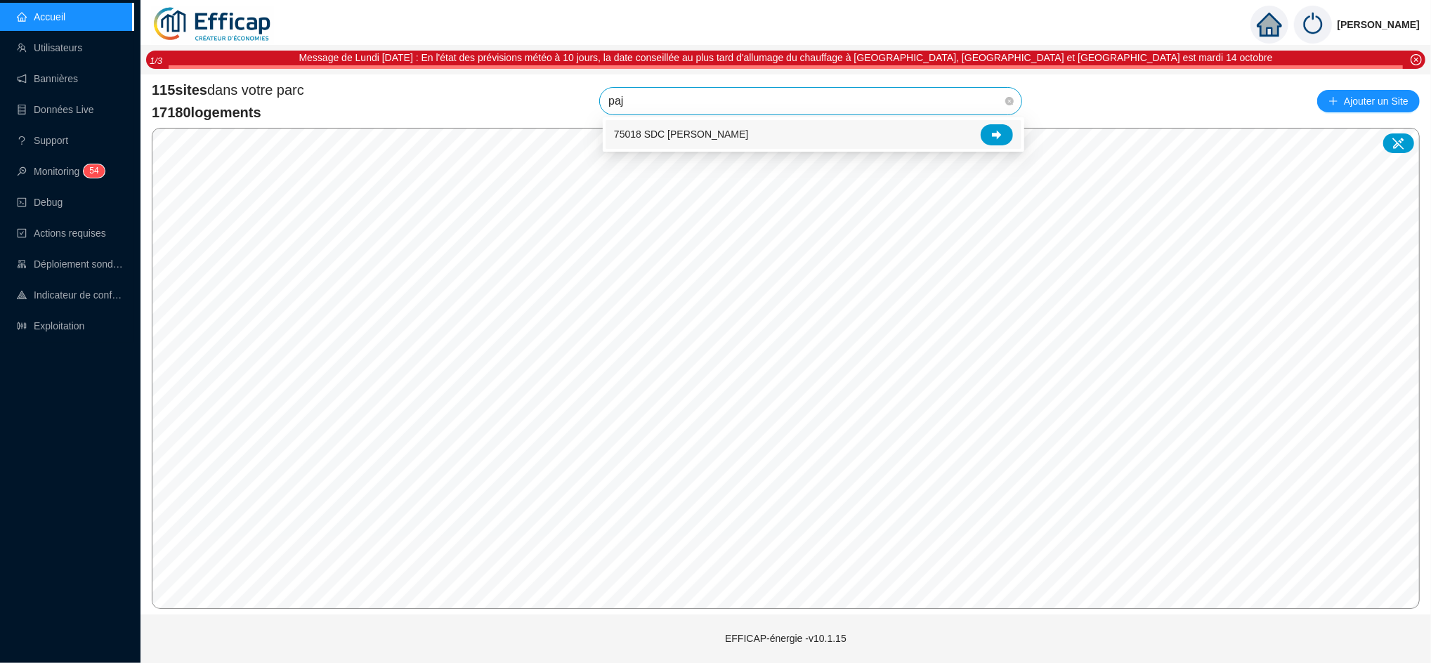
type input "pajo"
click at [1005, 133] on div at bounding box center [996, 134] width 32 height 21
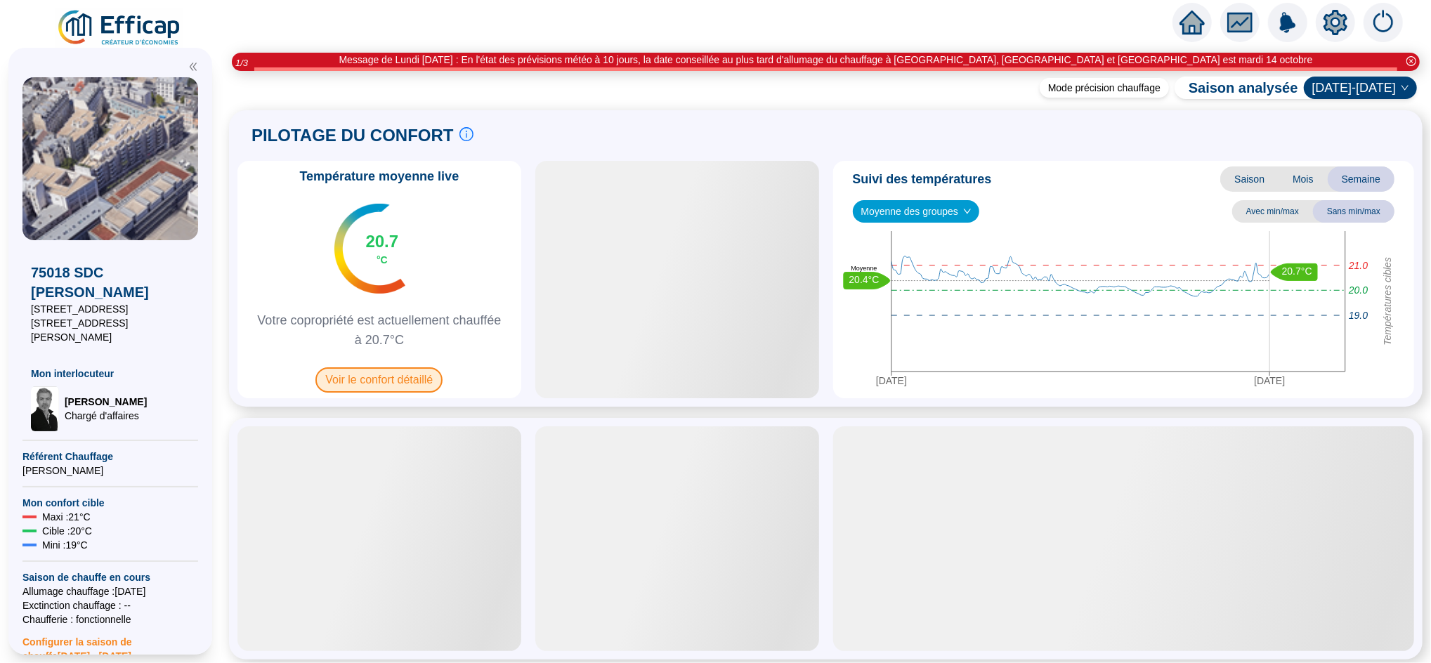
click at [409, 386] on span "Voir le confort détaillé" at bounding box center [378, 379] width 127 height 25
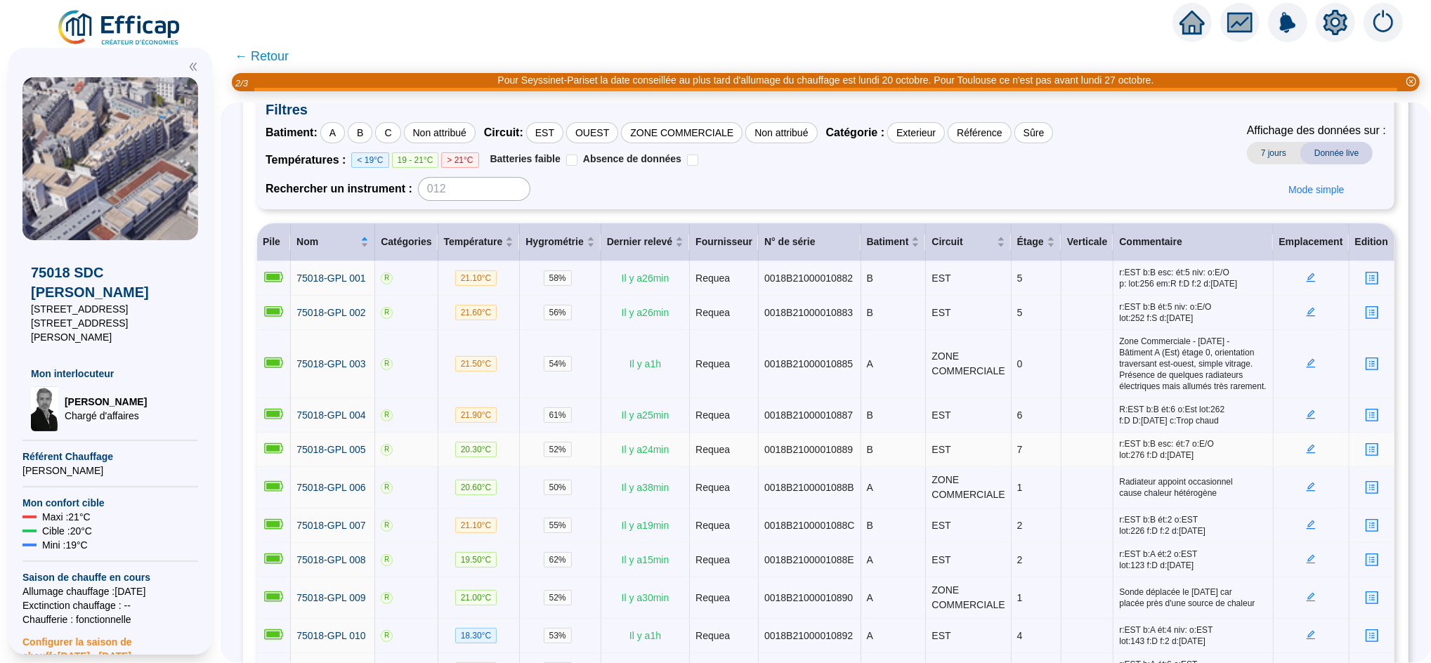
scroll to position [67, 0]
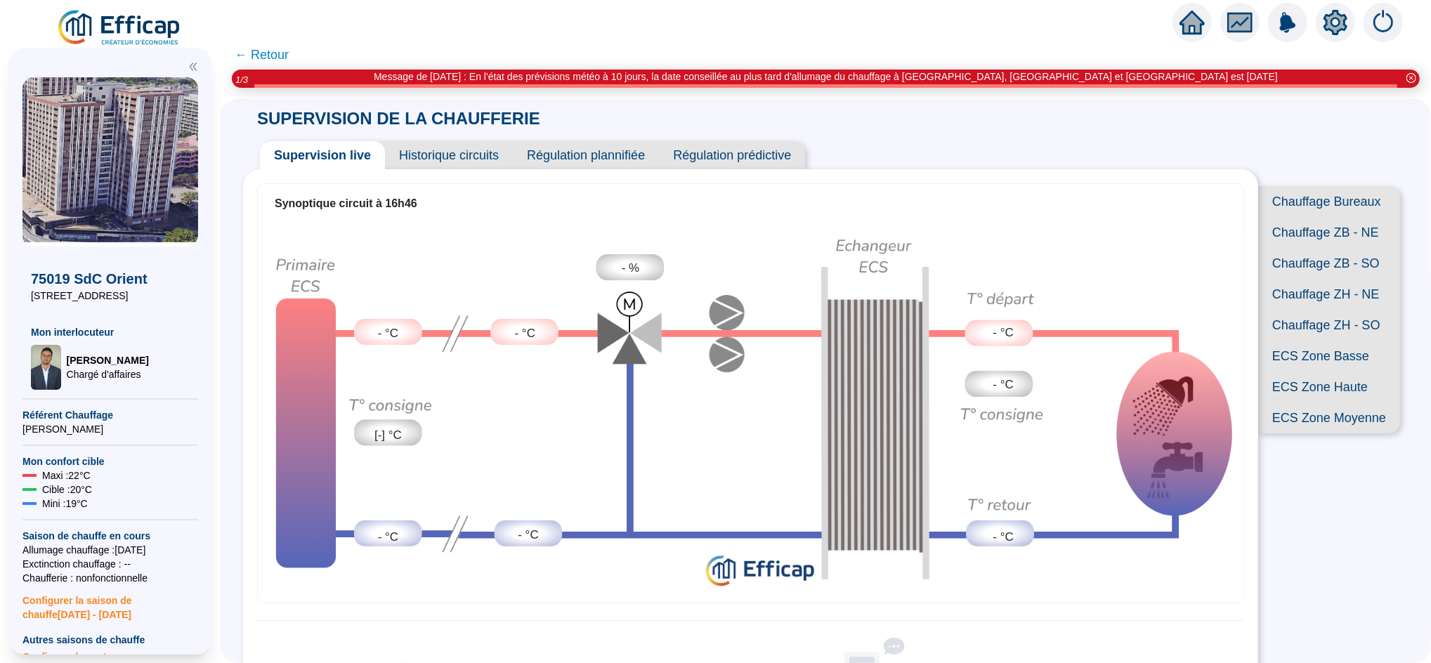
click at [1323, 192] on span "Chauffage Bureaux" at bounding box center [1329, 201] width 142 height 31
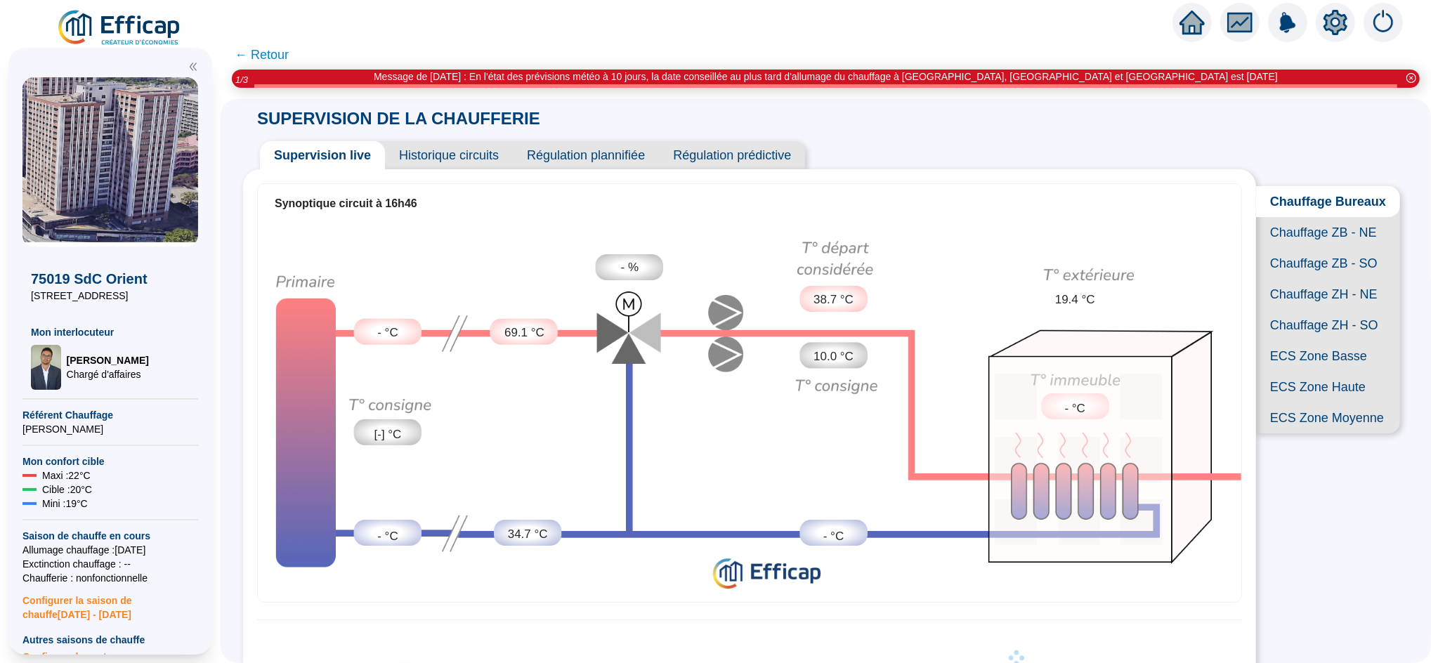
click at [1315, 239] on span "Chauffage ZB - NE" at bounding box center [1328, 232] width 144 height 31
click at [1309, 279] on span "Chauffage ZB - SO" at bounding box center [1329, 263] width 142 height 31
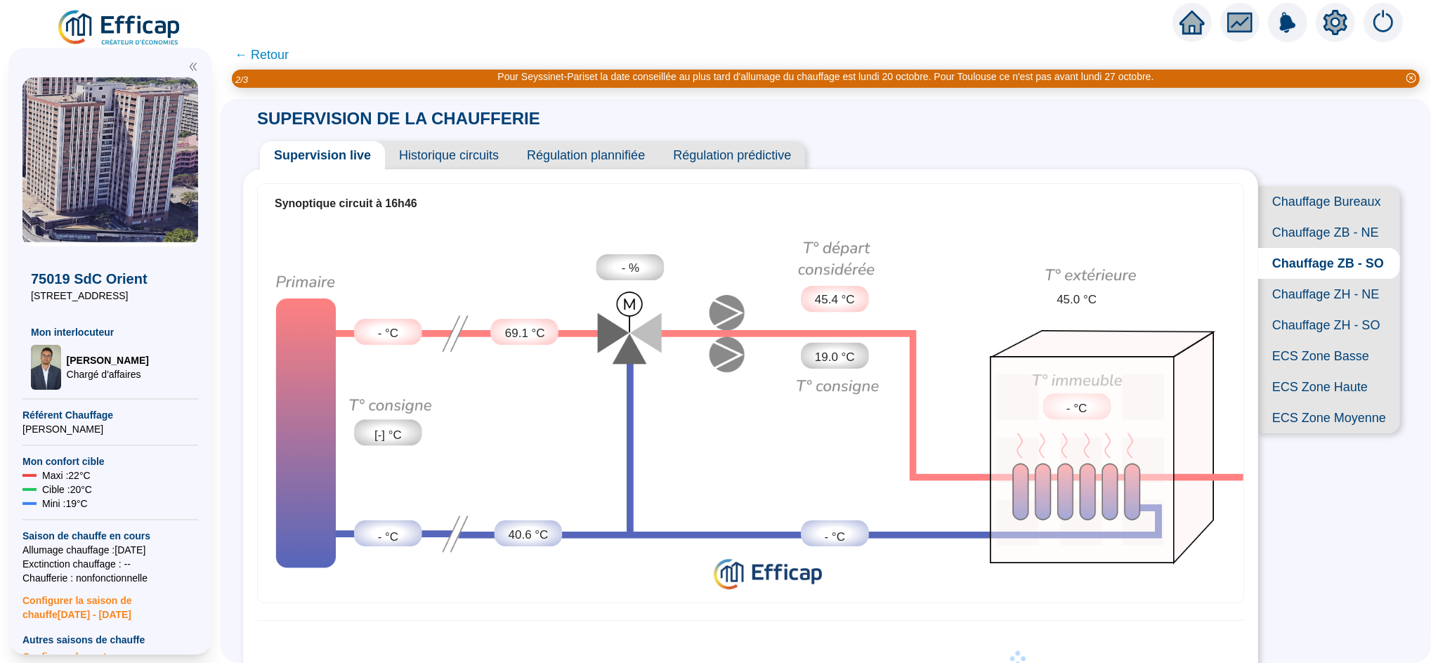
click at [1318, 310] on span "Chauffage ZH - NE" at bounding box center [1329, 294] width 142 height 31
click at [1315, 341] on span "Chauffage ZH - SO" at bounding box center [1329, 325] width 142 height 31
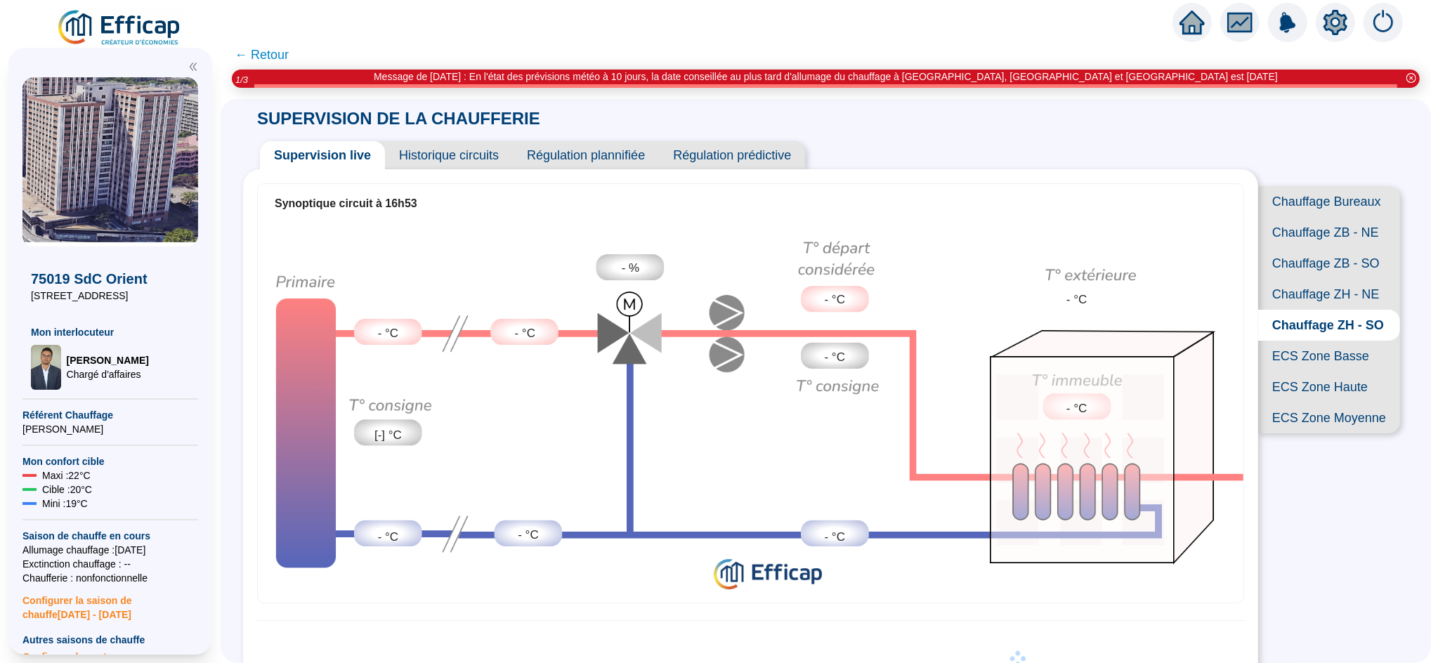
click at [285, 48] on span "← Retour" at bounding box center [262, 55] width 54 height 20
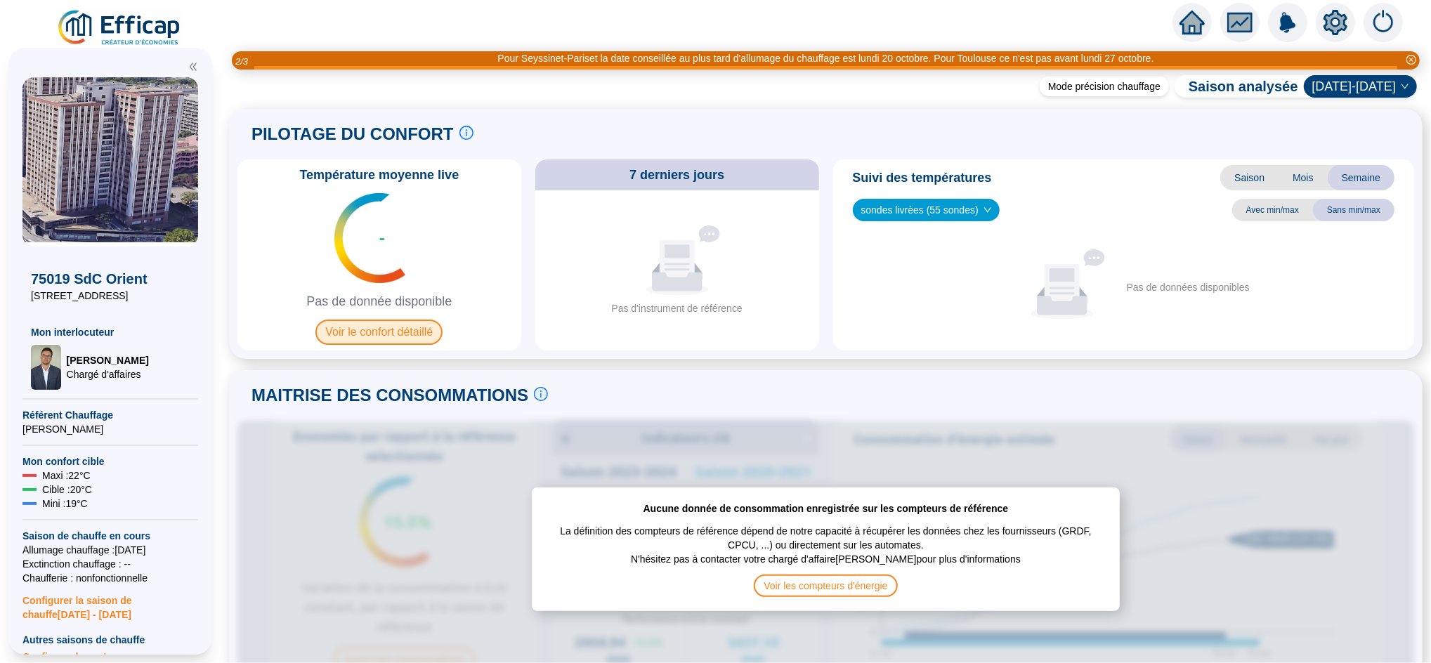
click at [413, 329] on span "Voir le confort détaillé" at bounding box center [378, 332] width 127 height 25
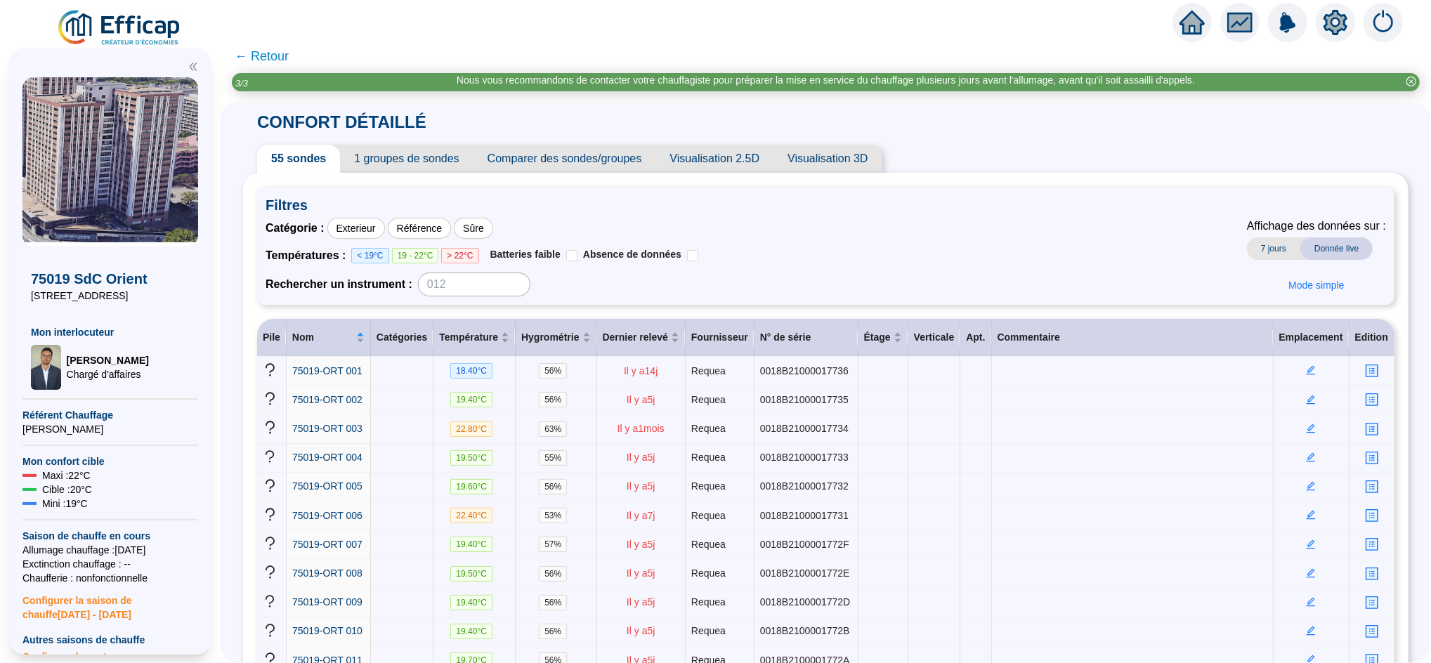
click at [284, 59] on span "← Retour" at bounding box center [262, 56] width 54 height 20
